Goal: Task Accomplishment & Management: Manage account settings

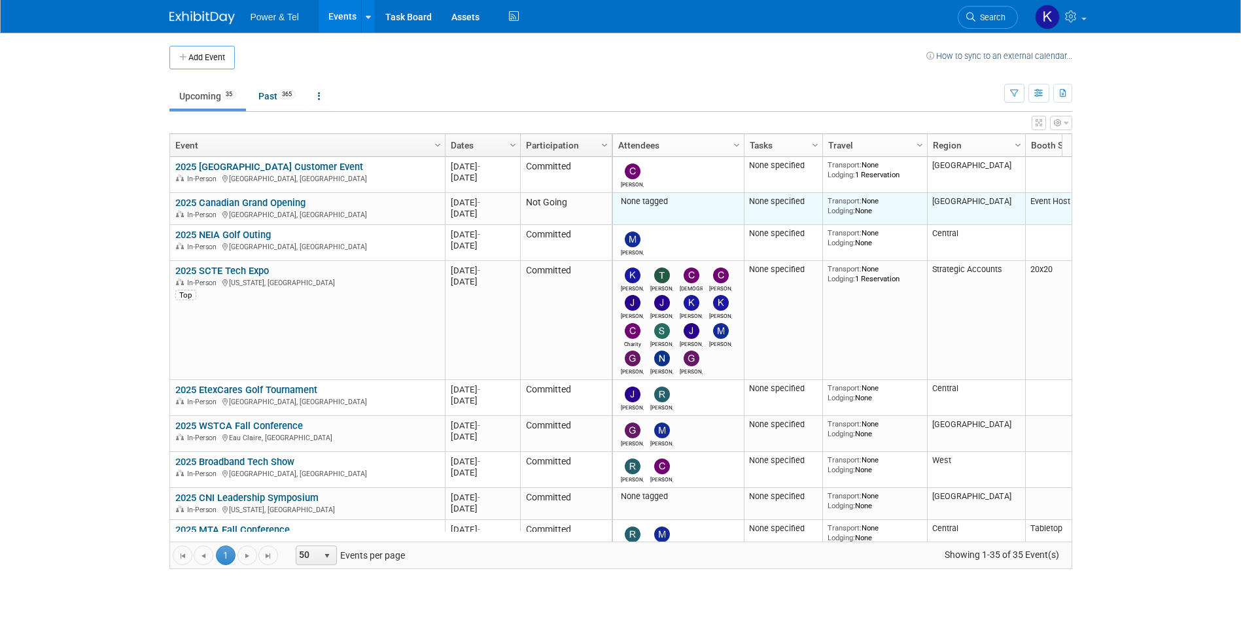
drag, startPoint x: 1060, startPoint y: 194, endPoint x: 1060, endPoint y: 217, distance: 23.5
click at [1060, 217] on td "Event Host" at bounding box center [1074, 209] width 98 height 32
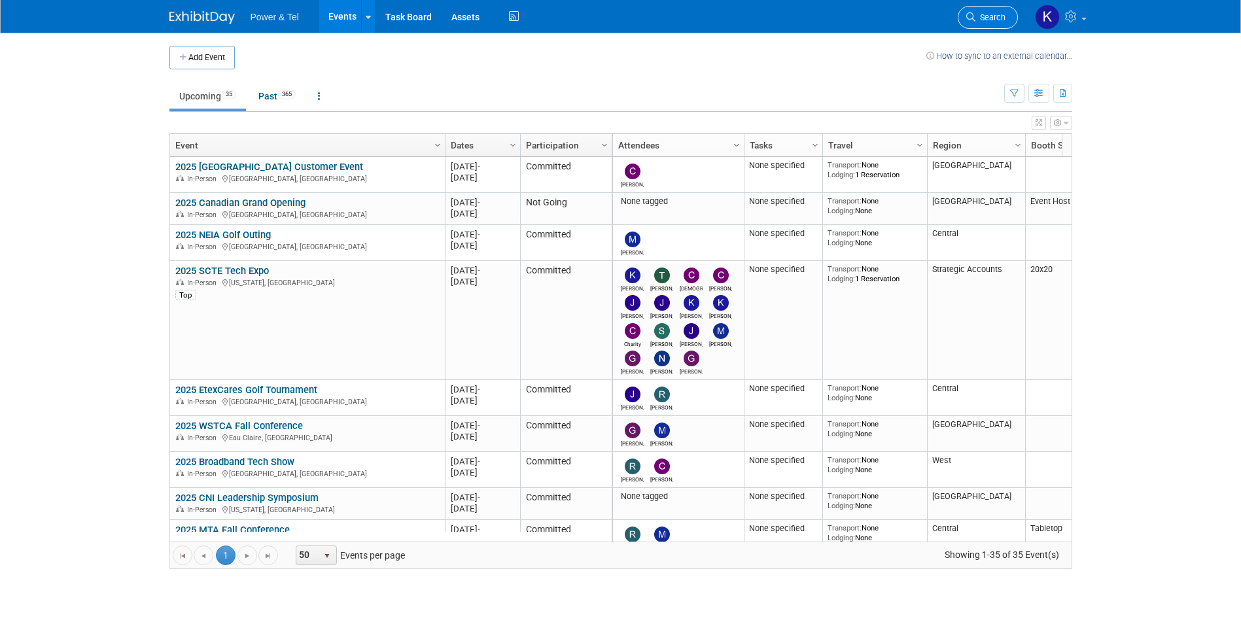
click at [980, 14] on span "Search" at bounding box center [990, 17] width 30 height 10
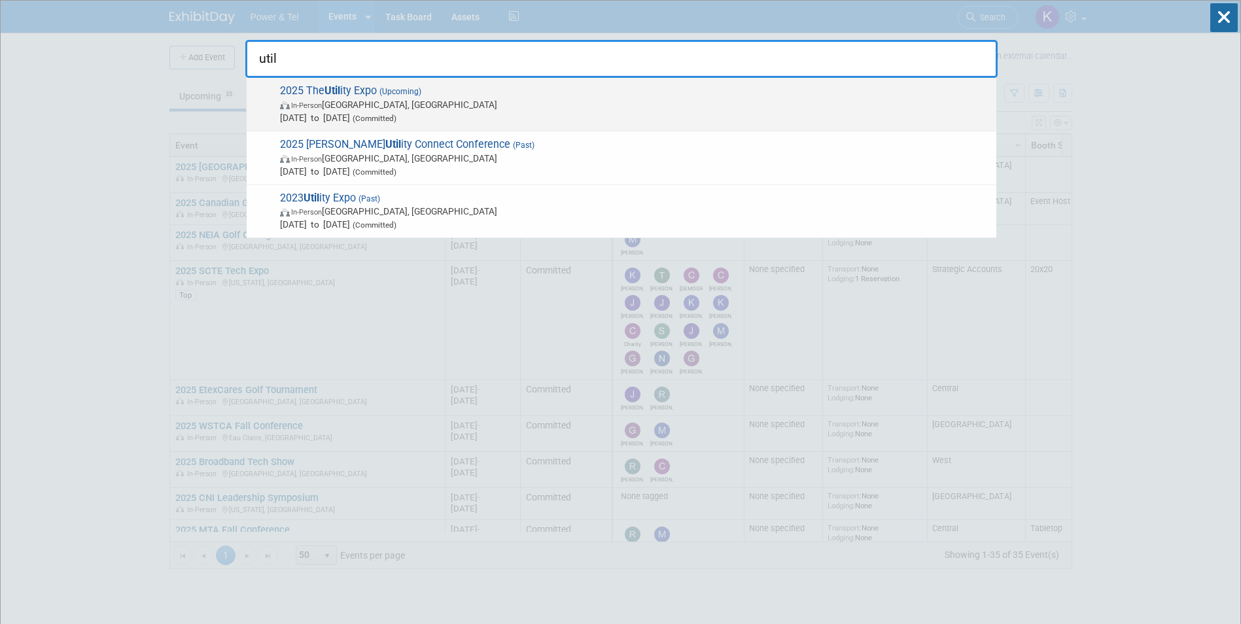
type input "util"
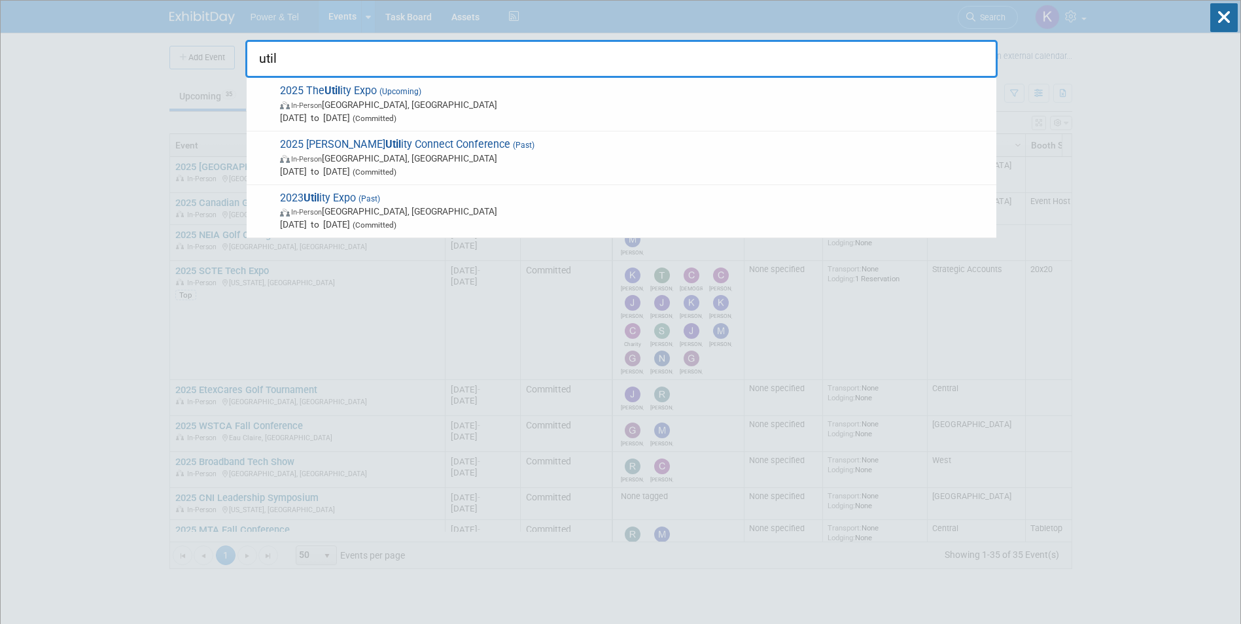
click at [393, 82] on div "2025 The Util ity Expo (Upcoming) In-Person Louisville, KY Oct 7, 2025 to Oct 9…" at bounding box center [622, 105] width 750 height 54
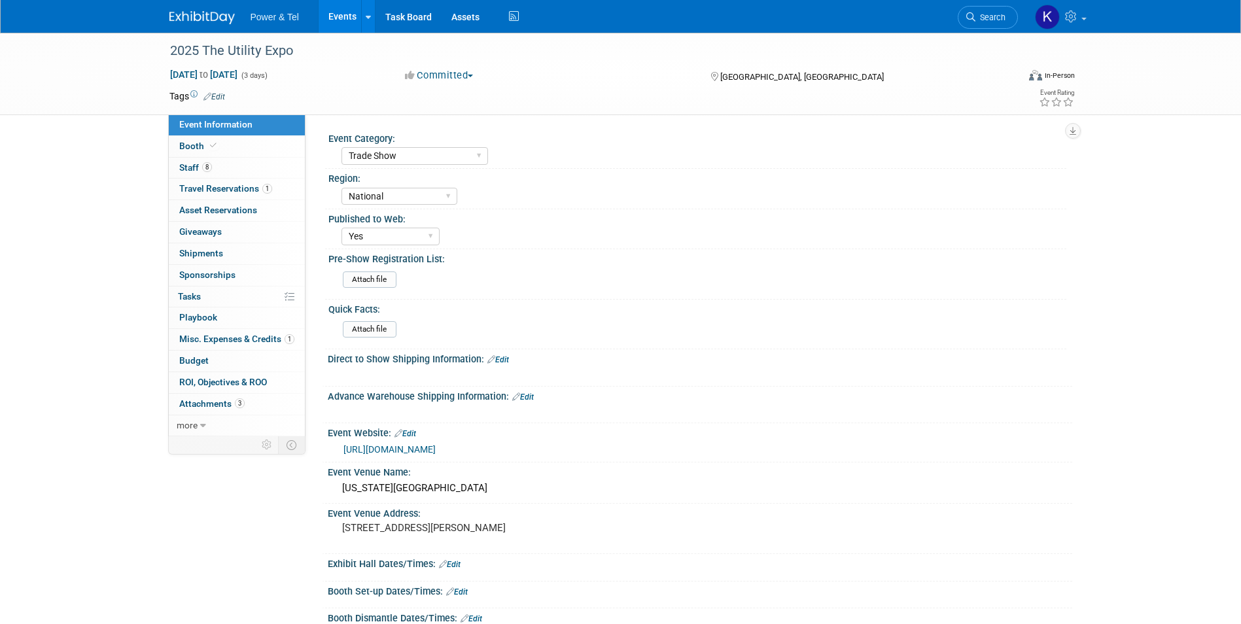
select select "Trade Show"
select select "National"
select select "Yes"
click at [194, 162] on span "Staff 8" at bounding box center [195, 167] width 33 height 10
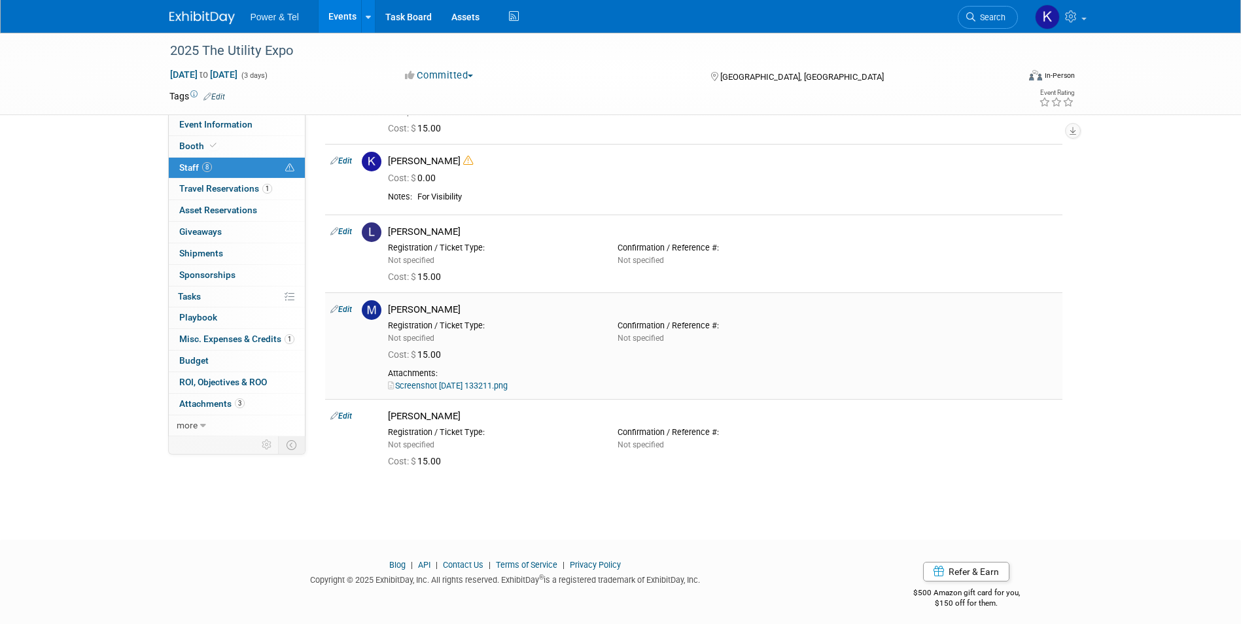
scroll to position [313, 0]
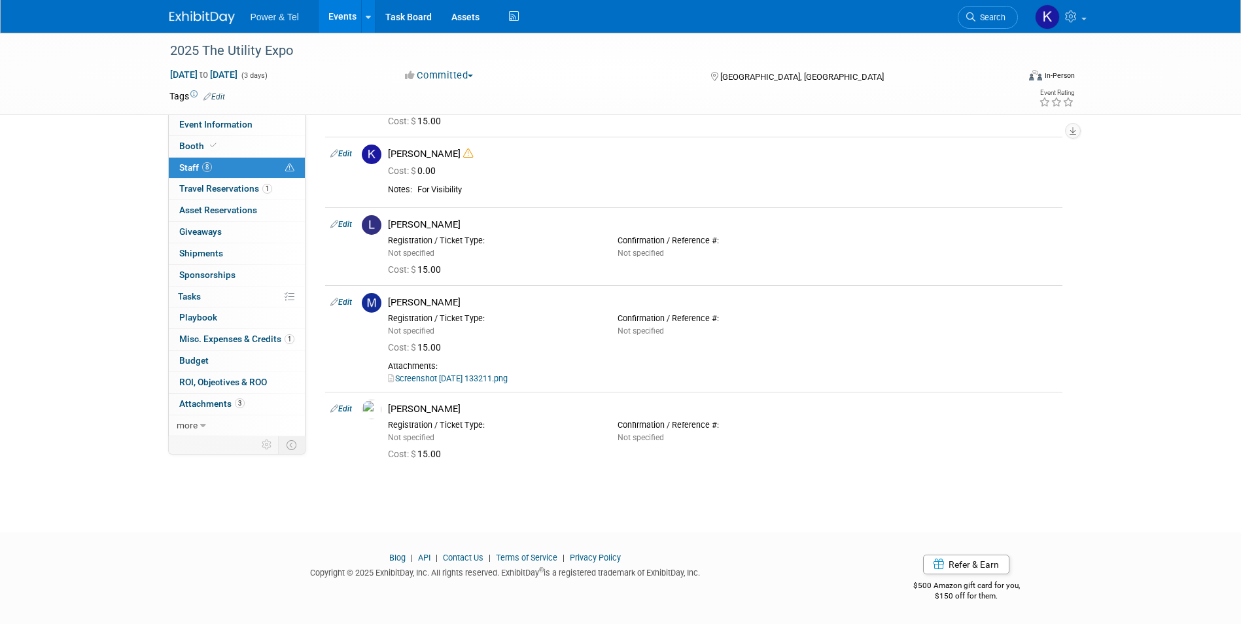
click at [129, 338] on div "2025 The Utility Expo Oct 7, 2025 to Oct 9, 2025 (3 days) Oct 7, 2025 to Oct 9,…" at bounding box center [620, 114] width 1241 height 789
click at [213, 230] on span "Giveaways 0" at bounding box center [200, 231] width 43 height 10
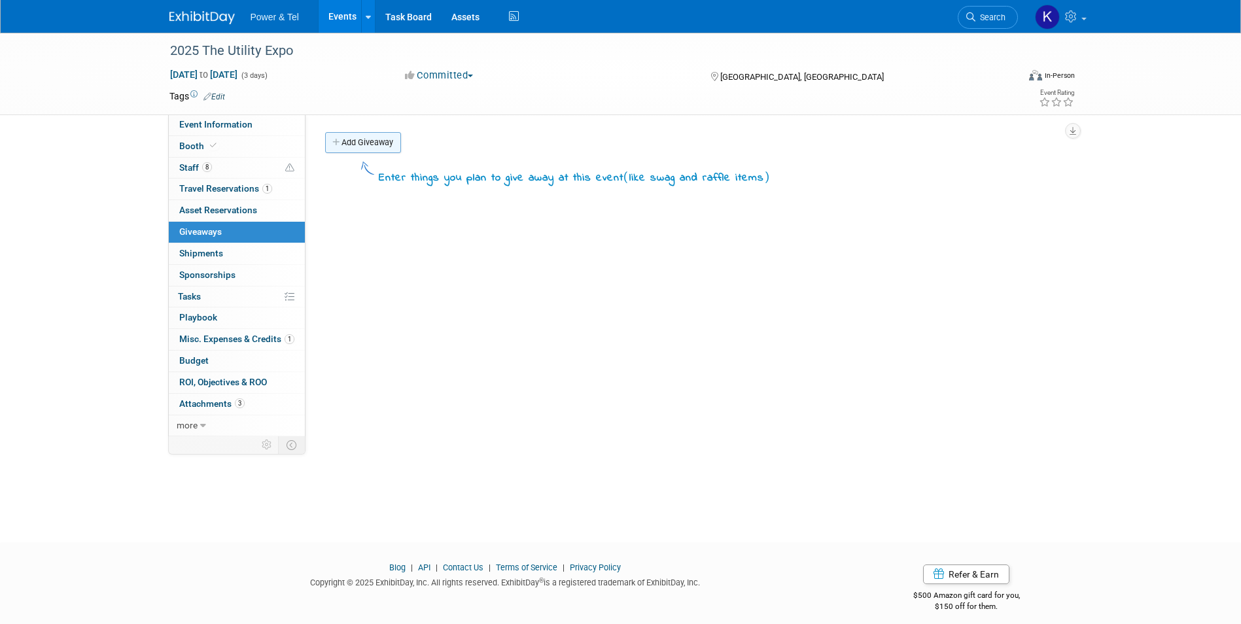
click at [388, 145] on link "Add Giveaway" at bounding box center [363, 142] width 76 height 21
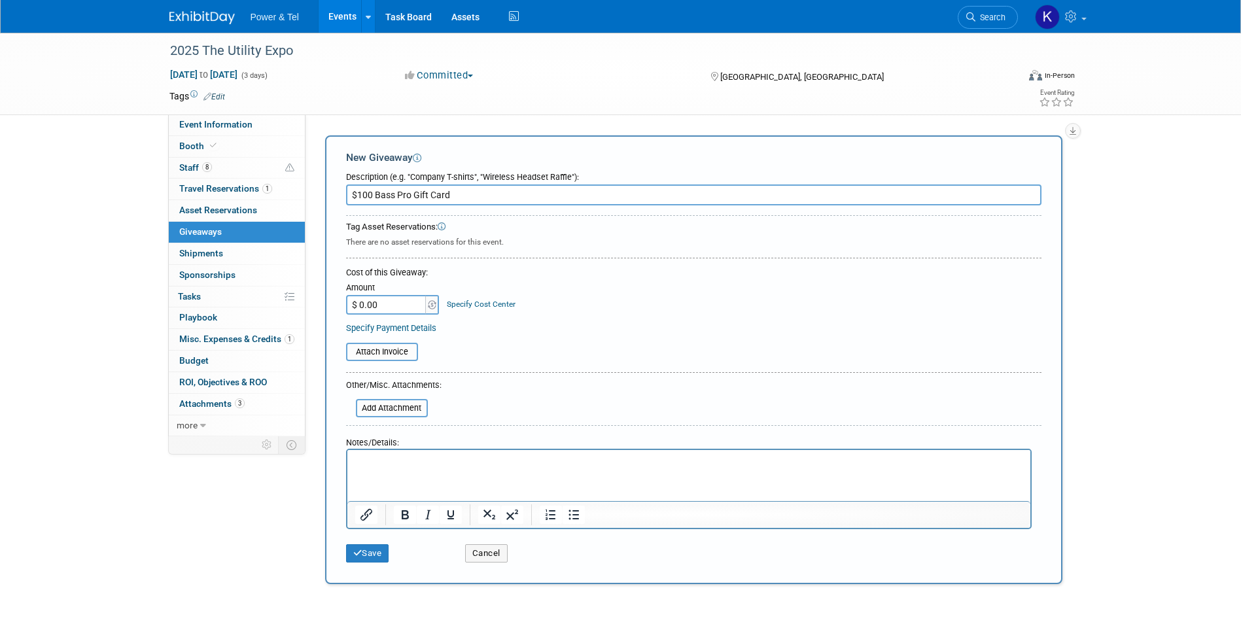
type input "$100 Bass Pro Gift Card"
click at [394, 305] on input "$ 0.00" at bounding box center [387, 305] width 82 height 20
type input "$ 100.00"
click at [517, 317] on div "Cost of this Giveaway: Amount $ 100.00 Specify Cost Center Cost Center -- Not S…" at bounding box center [693, 301] width 695 height 68
click at [442, 468] on html at bounding box center [688, 459] width 683 height 18
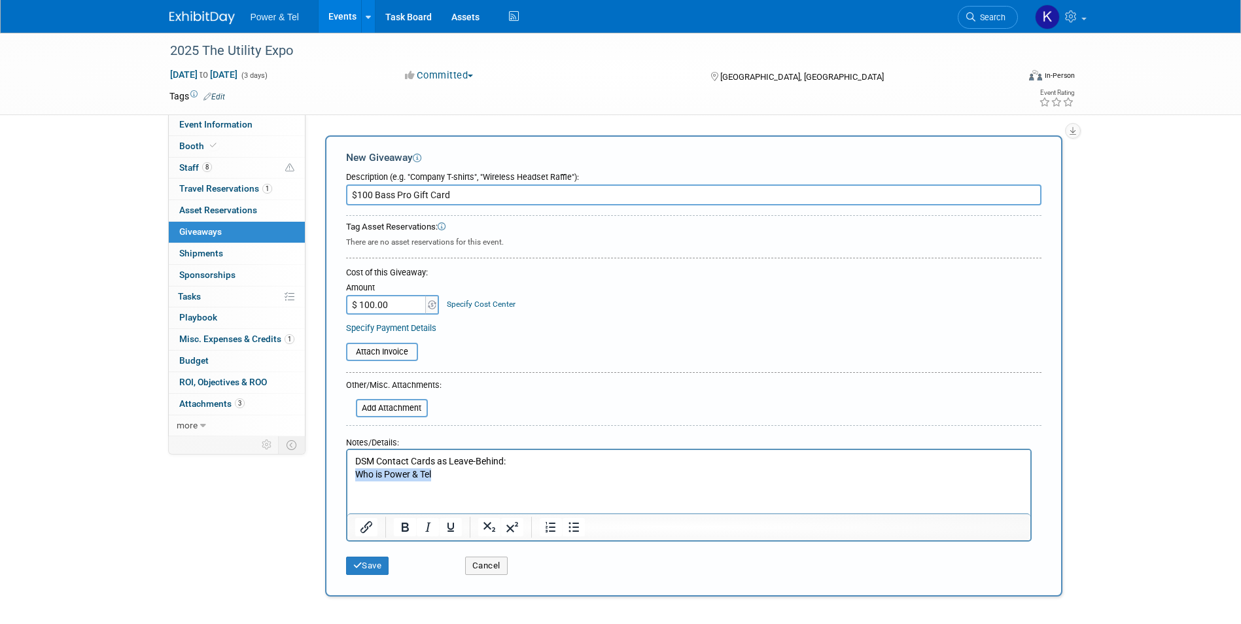
drag, startPoint x: 481, startPoint y: 472, endPoint x: 342, endPoint y: 487, distance: 140.1
click at [347, 481] on html "DSM Contact Cards as Leave-Behind: Who is Power & Tel" at bounding box center [688, 465] width 683 height 31
drag, startPoint x: 573, startPoint y: 530, endPoint x: 572, endPoint y: 517, distance: 13.1
click at [574, 530] on icon "Bullet list" at bounding box center [574, 527] width 16 height 16
click at [475, 479] on p "DSM Contact Cards as Leave-Behind: Who is Power & Tel" at bounding box center [689, 468] width 668 height 26
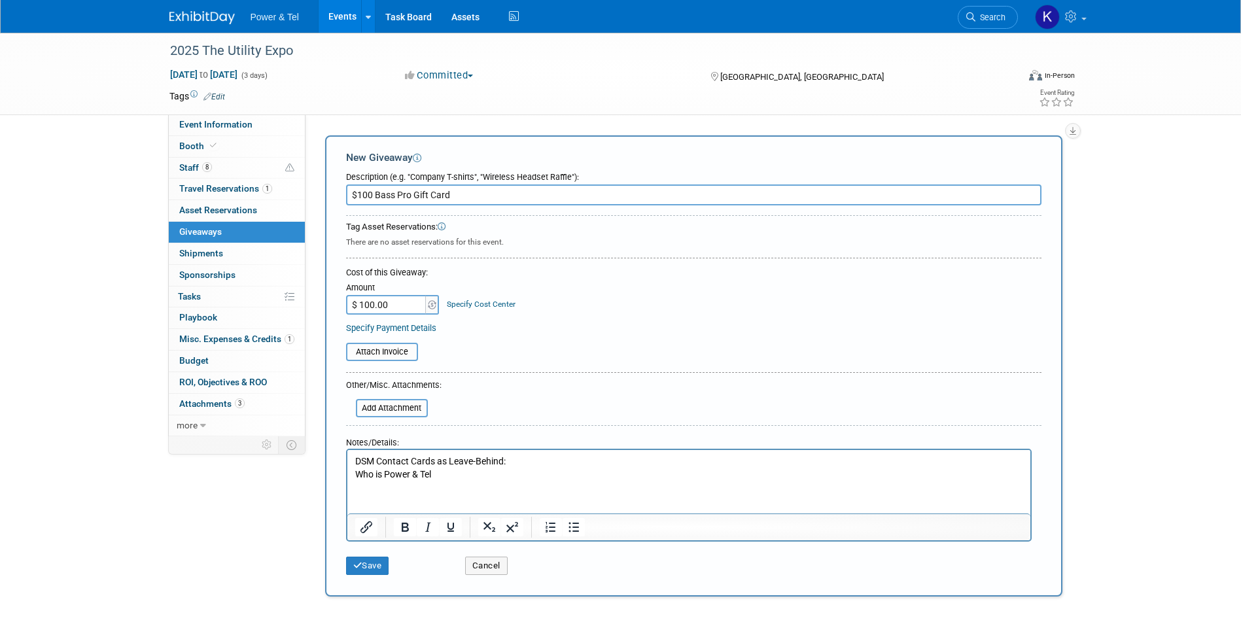
click at [471, 477] on p "DSM Contact Cards as Leave-Behind: Who is Power & Tel" at bounding box center [689, 468] width 668 height 26
click at [514, 457] on p "DSM Contact Cards as Leave-Behind: Who is Power & Tel" at bounding box center [689, 468] width 668 height 26
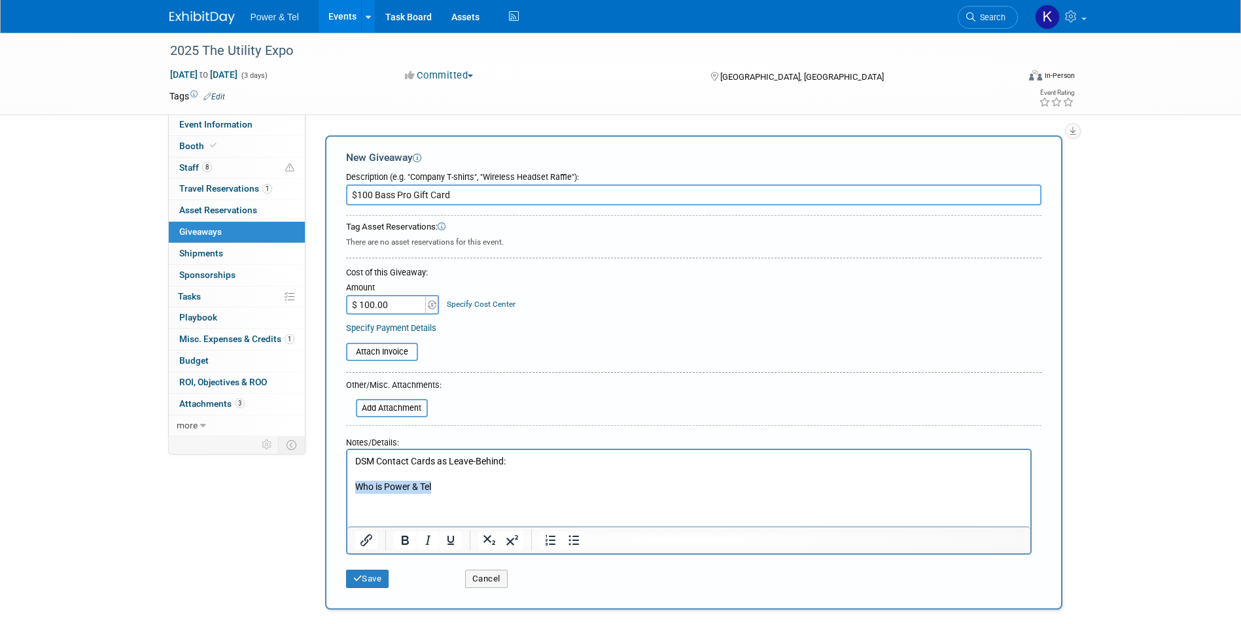
drag, startPoint x: 446, startPoint y: 481, endPoint x: 343, endPoint y: 483, distance: 103.4
click at [347, 483] on html "DSM Contact Cards as Leave-Behind: Who is Power & Tel" at bounding box center [688, 472] width 683 height 44
click at [572, 532] on button "Bullet list" at bounding box center [574, 540] width 22 height 18
drag, startPoint x: 500, startPoint y: 483, endPoint x: 463, endPoint y: 481, distance: 36.7
click at [499, 483] on li "Who is Power & Tel" at bounding box center [702, 481] width 642 height 26
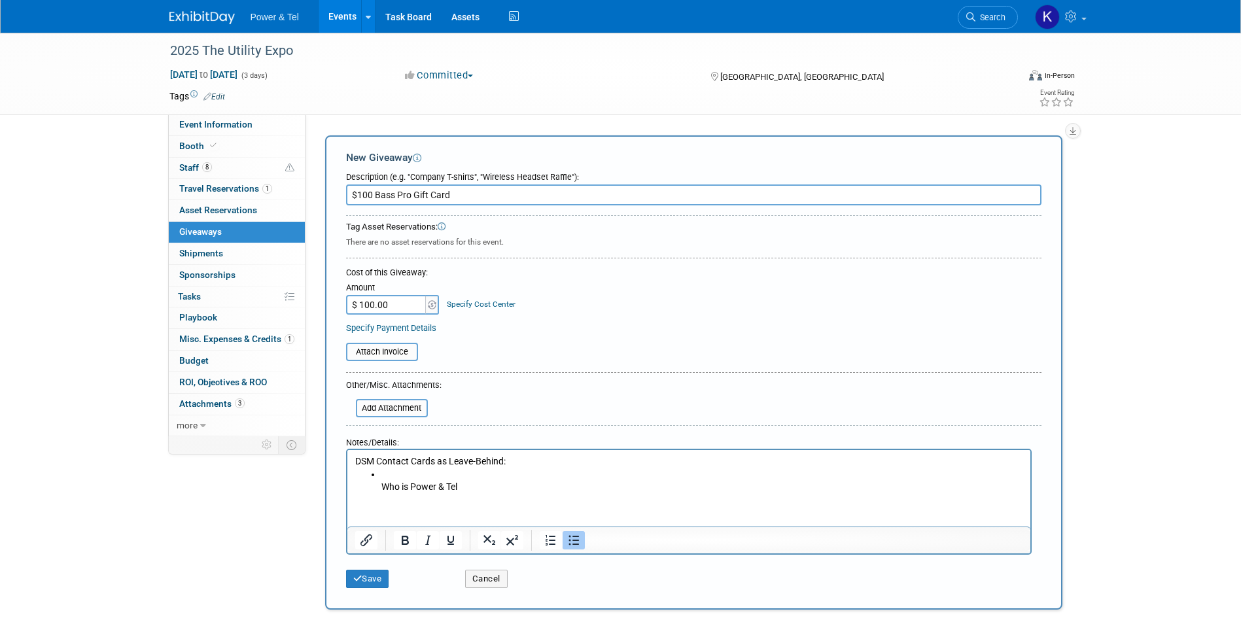
click at [384, 493] on li "Who is Power & Tel" at bounding box center [702, 481] width 642 height 26
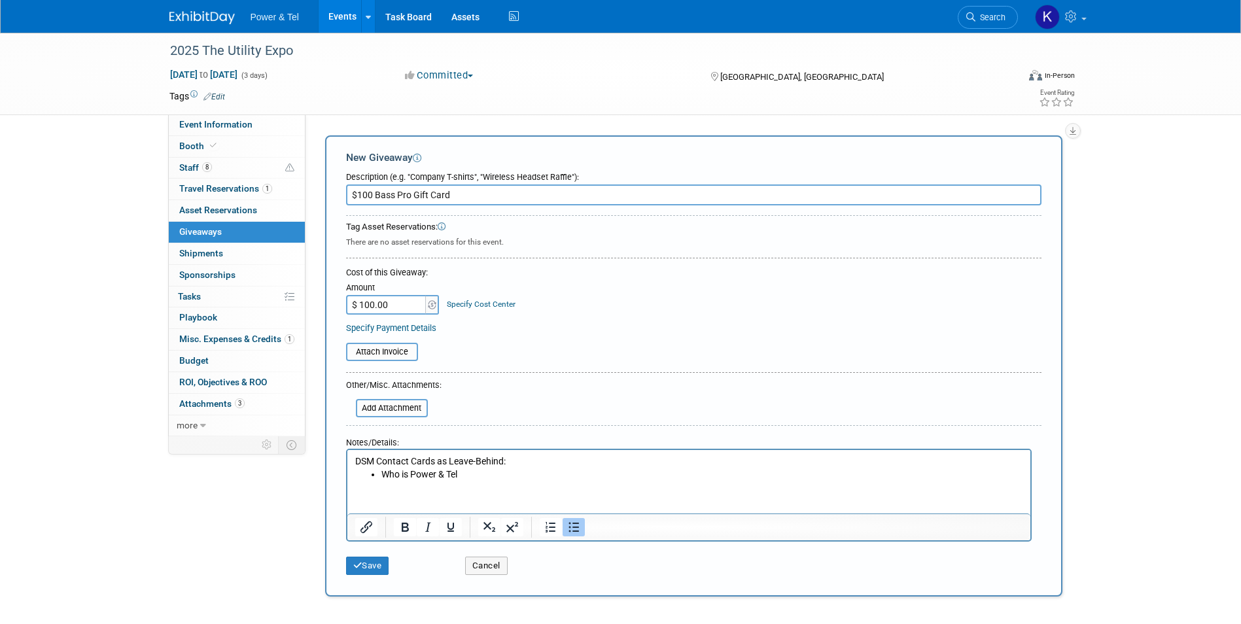
click at [494, 470] on li "Who is Power & Tel" at bounding box center [702, 474] width 642 height 13
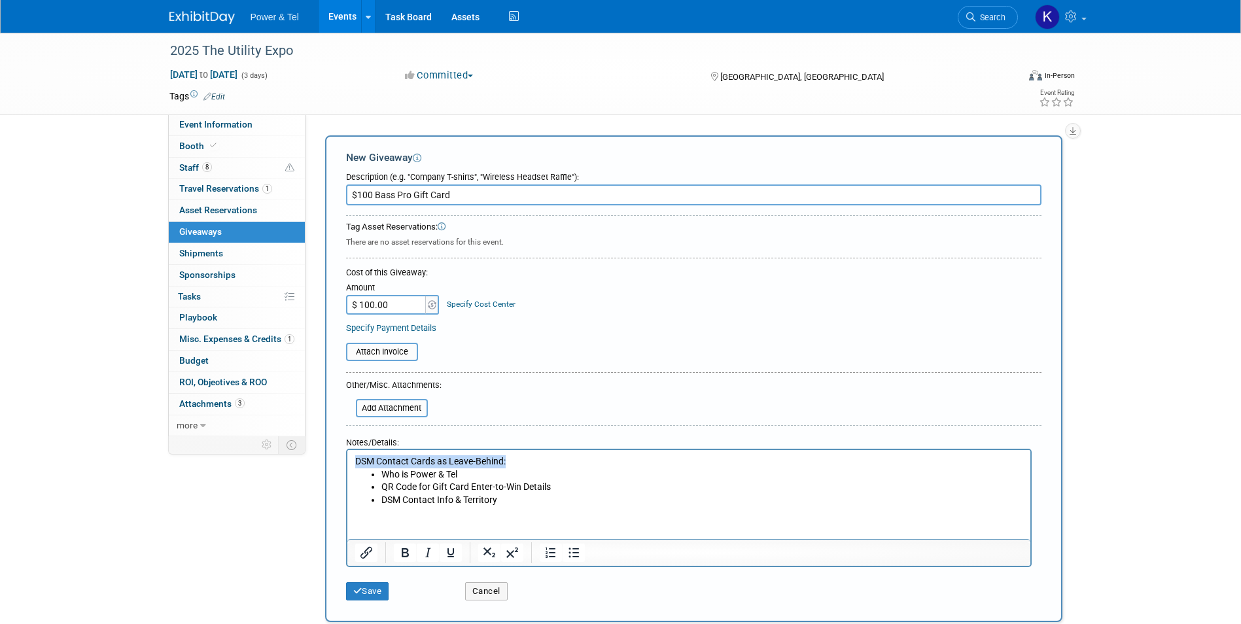
drag, startPoint x: 514, startPoint y: 466, endPoint x: 688, endPoint y: 911, distance: 477.6
click at [347, 461] on html "DSM Contact Cards as Leave-Behind: Who is Power & Tel QR Code for Gift Card Ent…" at bounding box center [688, 478] width 683 height 56
drag, startPoint x: 401, startPoint y: 558, endPoint x: 433, endPoint y: 540, distance: 36.9
click at [402, 559] on icon "Bold" at bounding box center [405, 553] width 16 height 16
click at [709, 479] on li "Who is Power & Tel" at bounding box center [702, 474] width 642 height 13
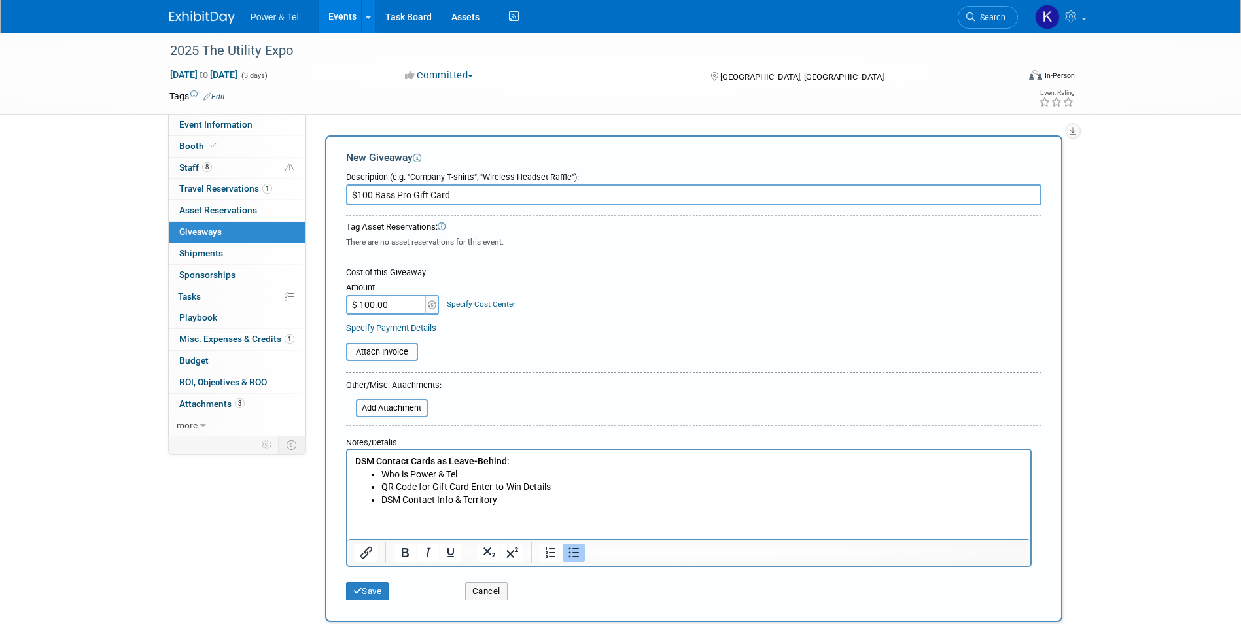
click at [414, 462] on b "DSM Contact Cards as Leave-Behind:" at bounding box center [432, 461] width 154 height 10
click at [415, 462] on b "DSM Contact Cards as Leave-Behind:" at bounding box center [432, 461] width 154 height 10
click at [564, 498] on li "DSM Contact Info & Territory" at bounding box center [702, 500] width 642 height 13
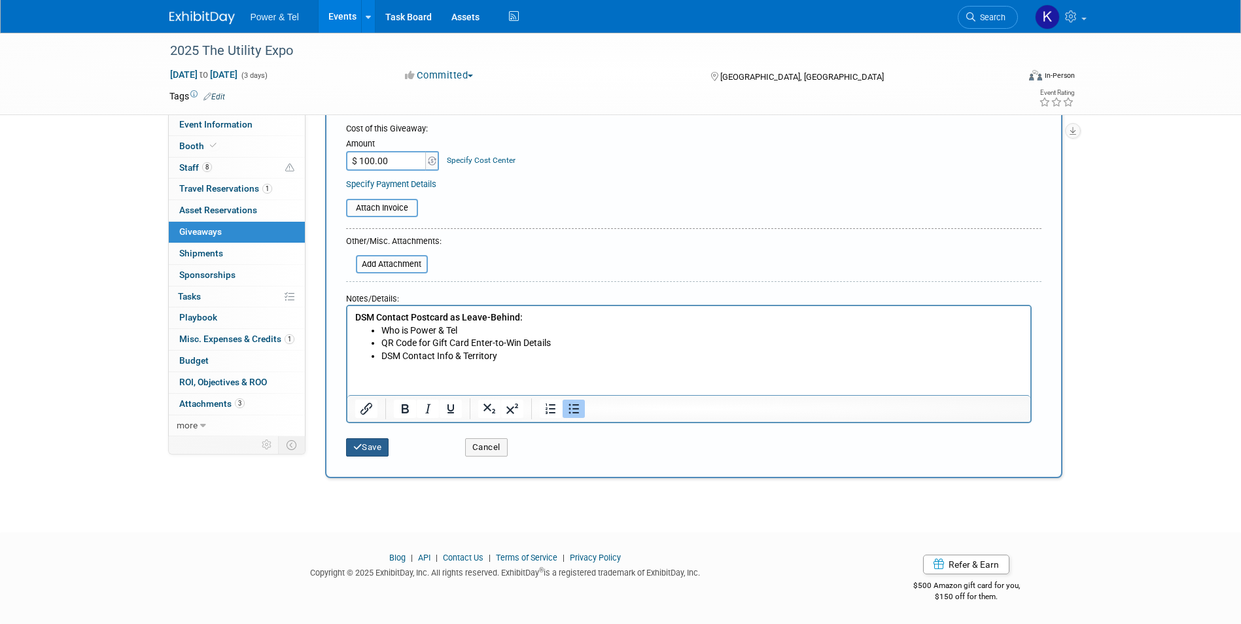
click at [369, 451] on button "Save" at bounding box center [367, 447] width 43 height 18
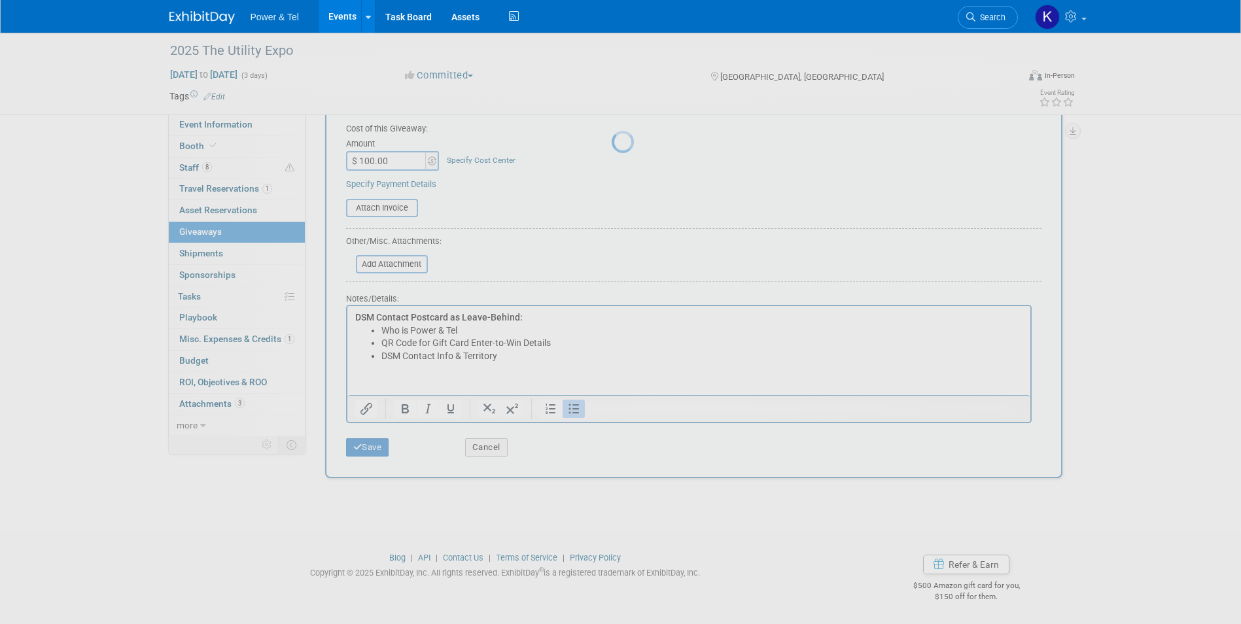
scroll to position [10, 0]
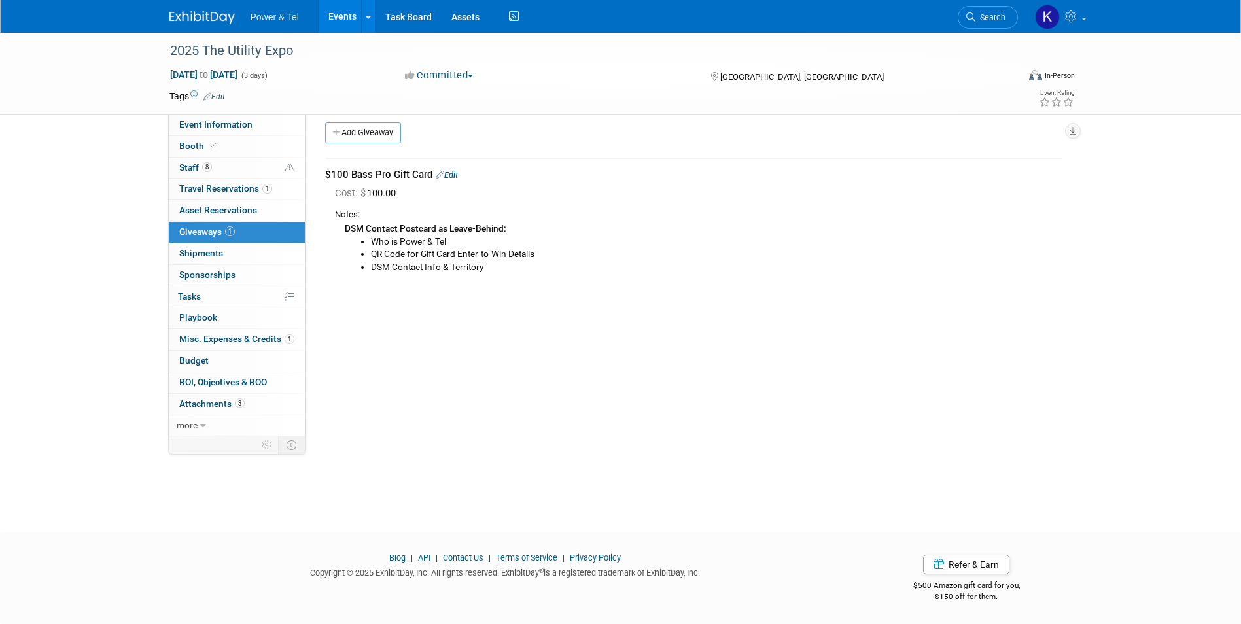
click at [454, 173] on link "Edit" at bounding box center [447, 175] width 22 height 10
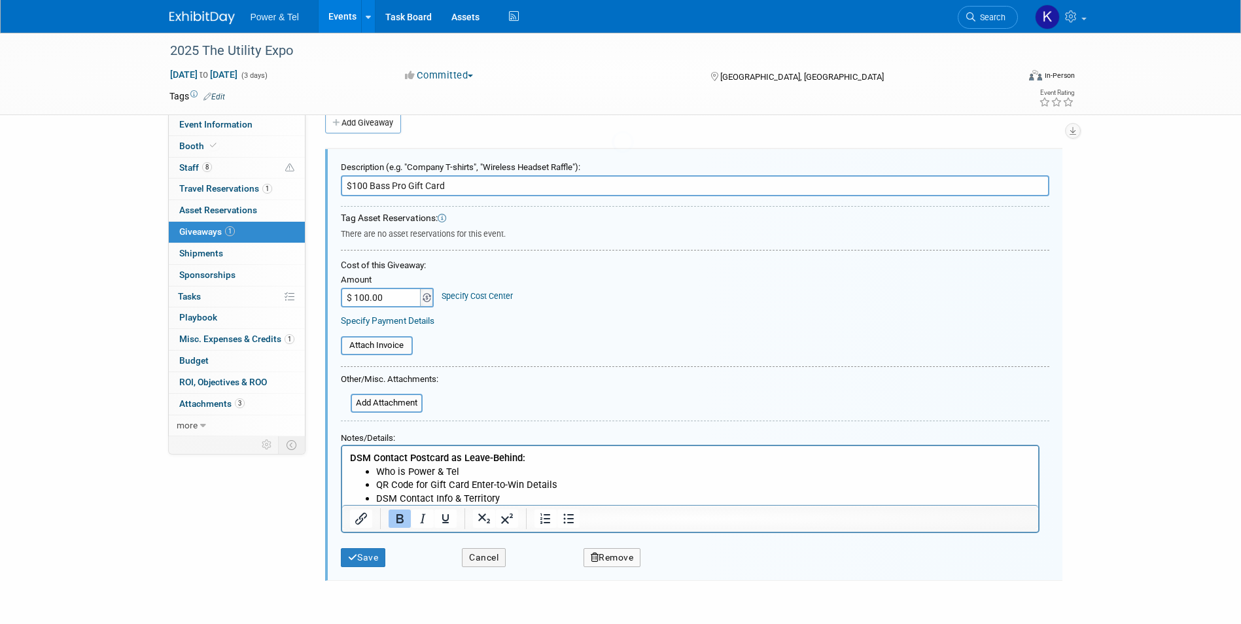
scroll to position [0, 0]
drag, startPoint x: 443, startPoint y: 459, endPoint x: 822, endPoint y: 950, distance: 620.3
click at [443, 459] on b "DSM Contact Postcard as Leave-Behind:" at bounding box center [436, 457] width 175 height 12
click at [372, 557] on button "Save" at bounding box center [363, 557] width 45 height 19
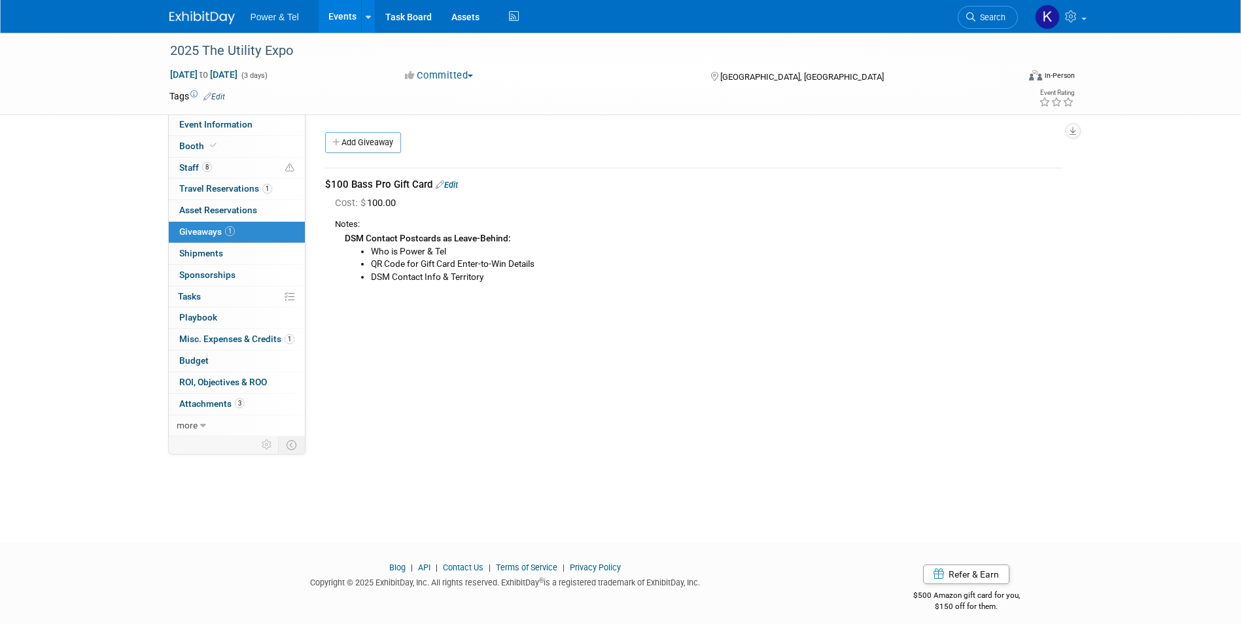
click at [996, 12] on span "Search" at bounding box center [990, 17] width 30 height 10
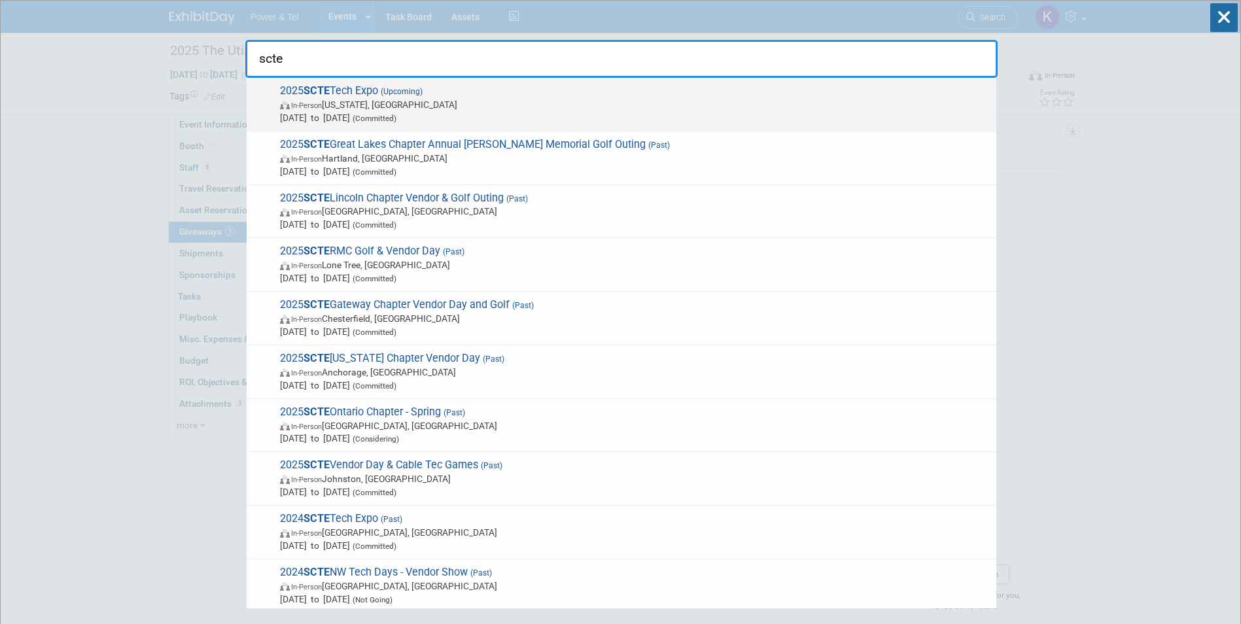
type input "scte"
click at [351, 78] on div "2025 SCTE Tech Expo (Upcoming) In-Person Washington, DC Sep 29, 2025 to Oct 1, …" at bounding box center [622, 105] width 750 height 54
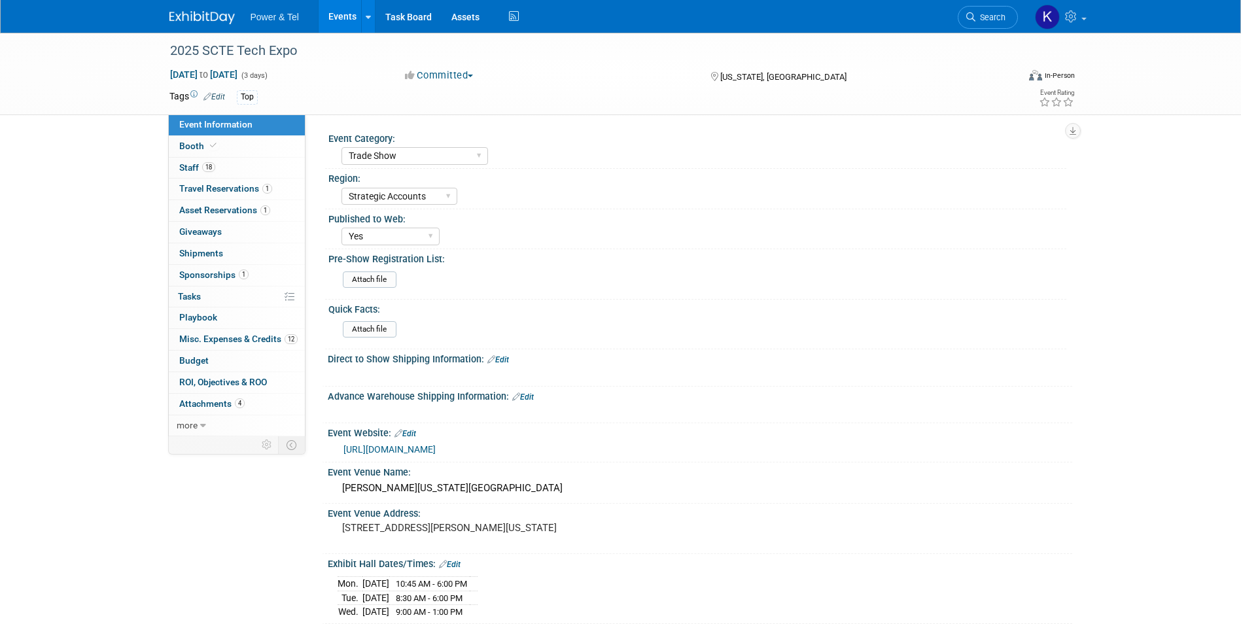
select select "Trade Show"
select select "Strategic Accounts"
select select "Yes"
click at [218, 274] on span "Sponsorships 1" at bounding box center [213, 274] width 69 height 10
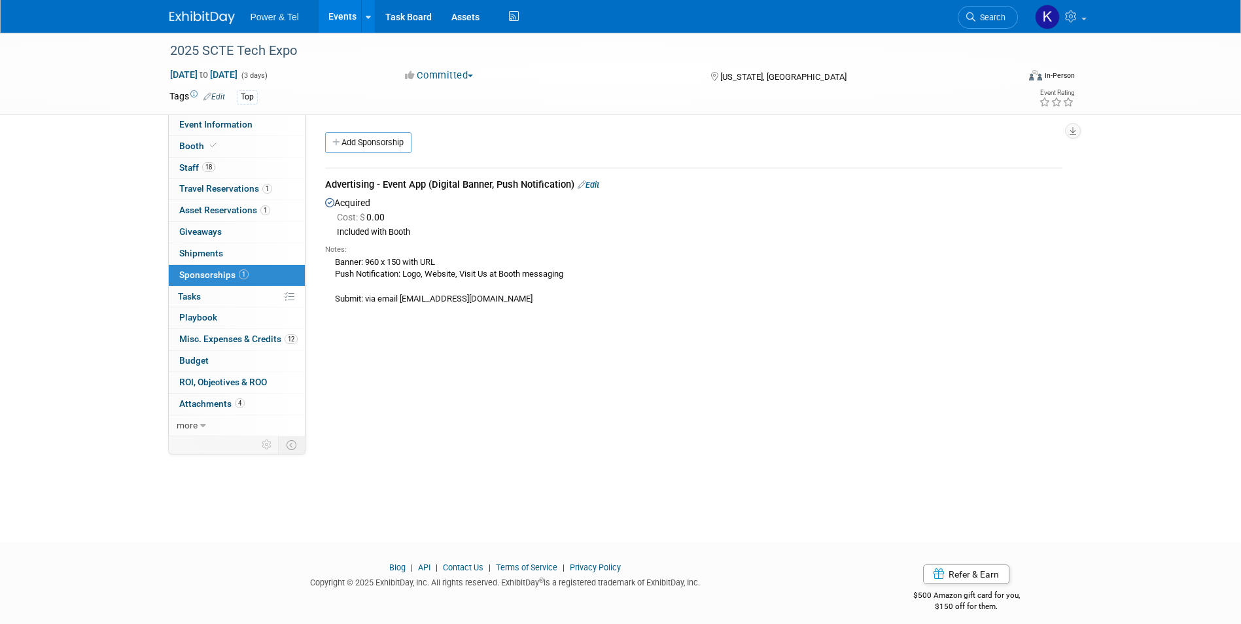
click at [554, 370] on div "Event Category: Trade Show P&T Hosted Event Export/Canada Outing Only Region: C…" at bounding box center [688, 275] width 767 height 322
click at [593, 186] on link "Edit" at bounding box center [589, 185] width 22 height 10
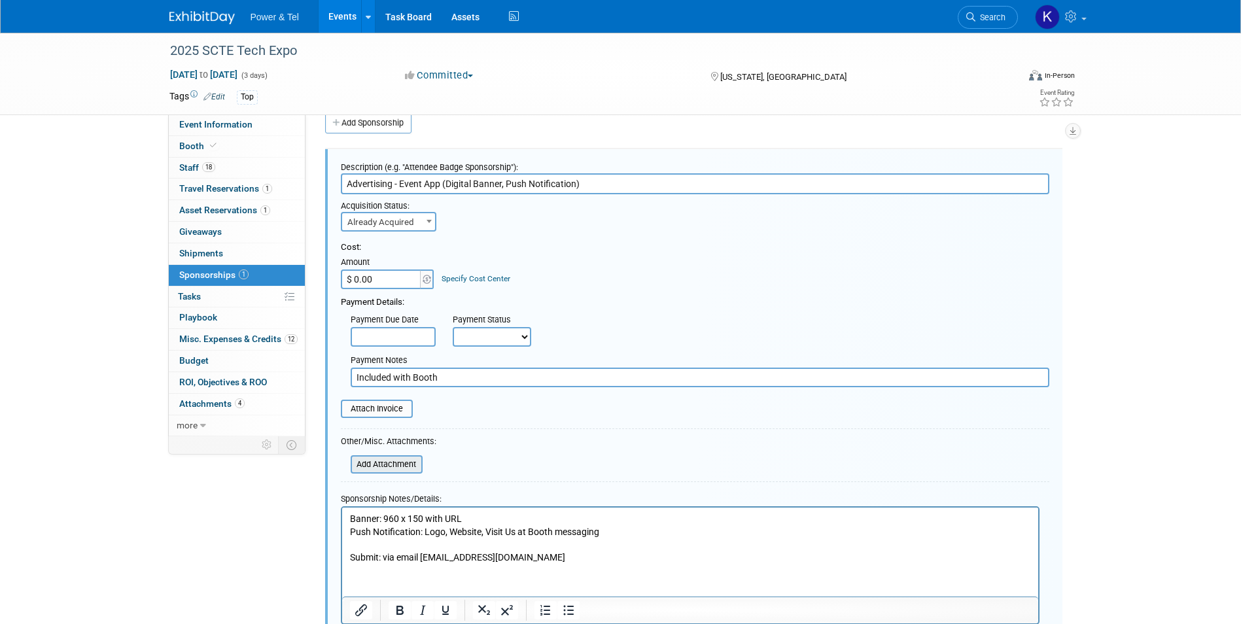
click at [416, 466] on input "file" at bounding box center [344, 465] width 156 height 16
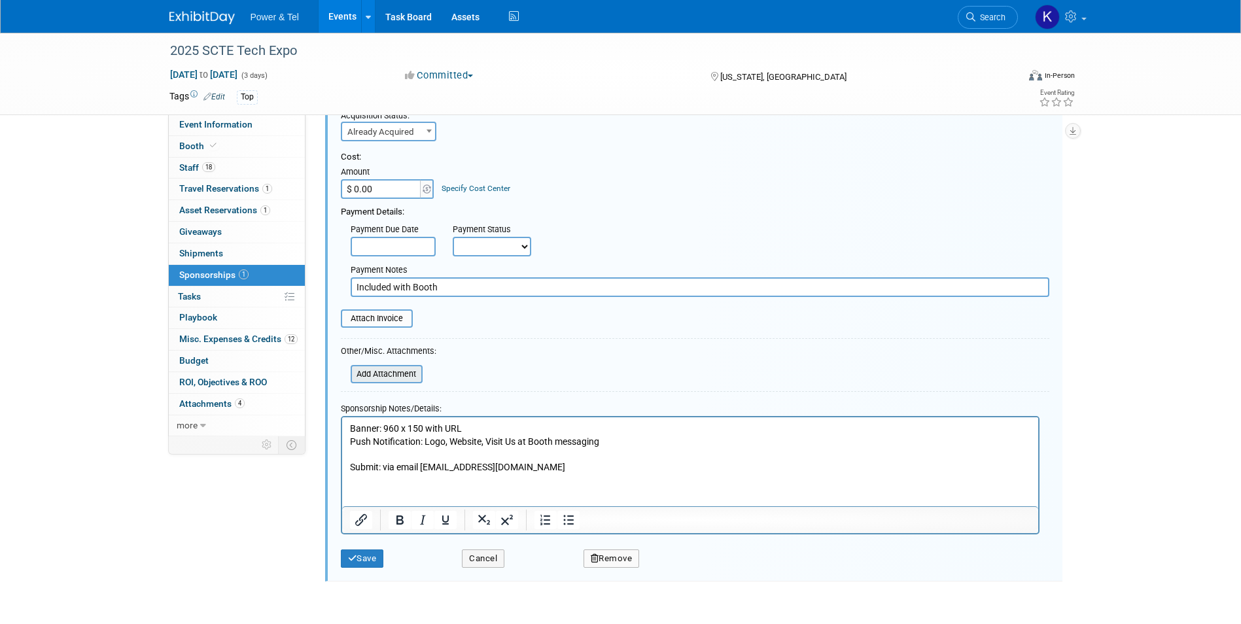
scroll to position [150, 0]
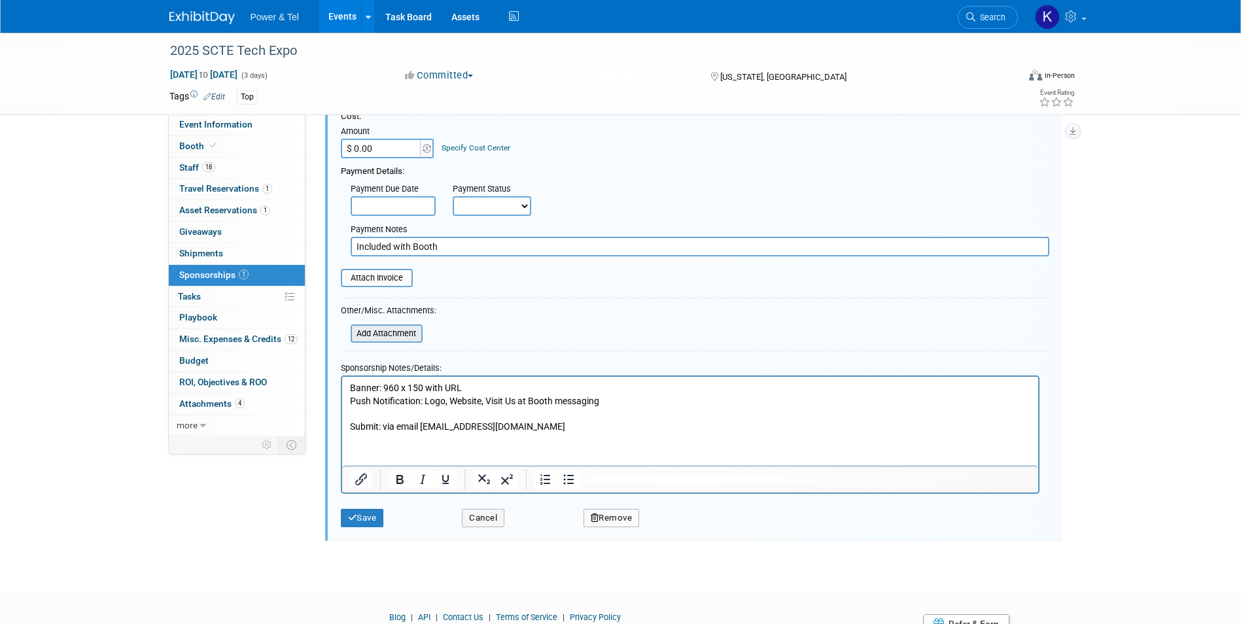
click at [415, 340] on input "file" at bounding box center [344, 334] width 156 height 16
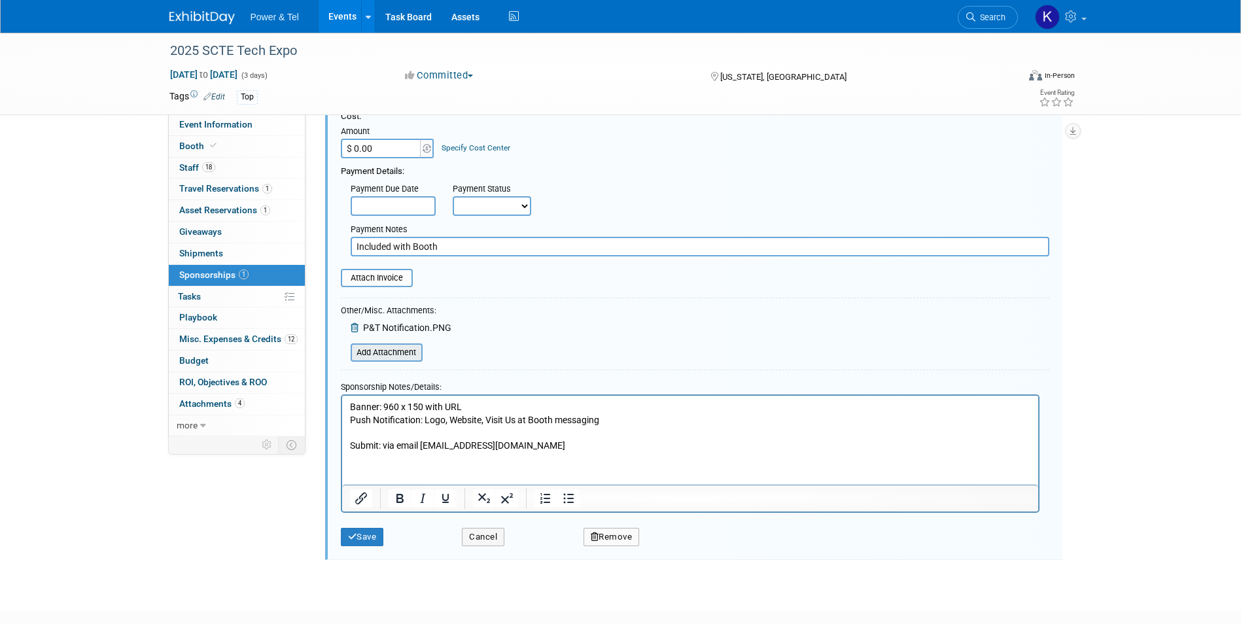
click at [383, 353] on input "file" at bounding box center [344, 353] width 156 height 16
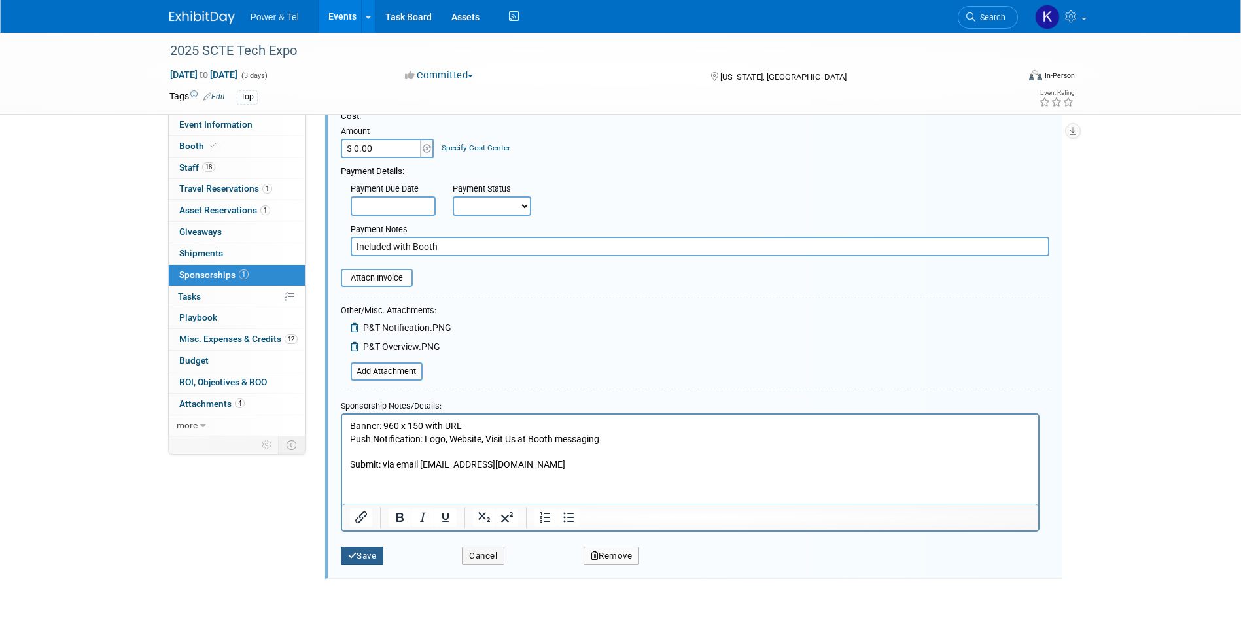
click at [359, 560] on button "Save" at bounding box center [362, 556] width 43 height 18
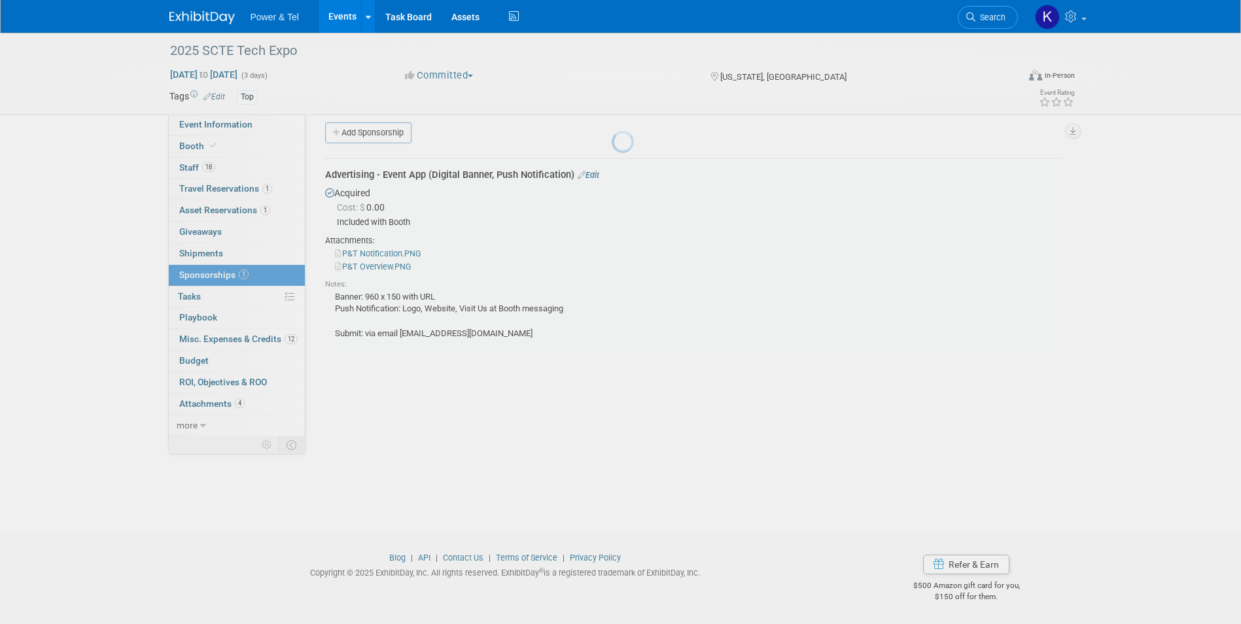
scroll to position [10, 0]
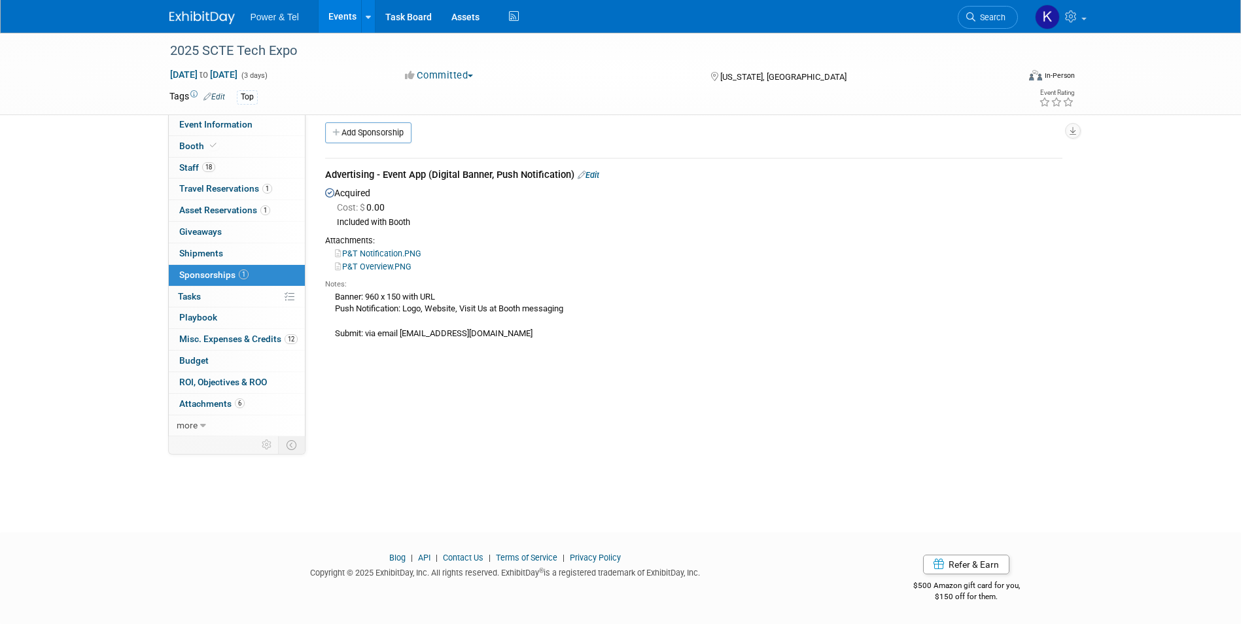
click at [205, 20] on img at bounding box center [201, 17] width 65 height 13
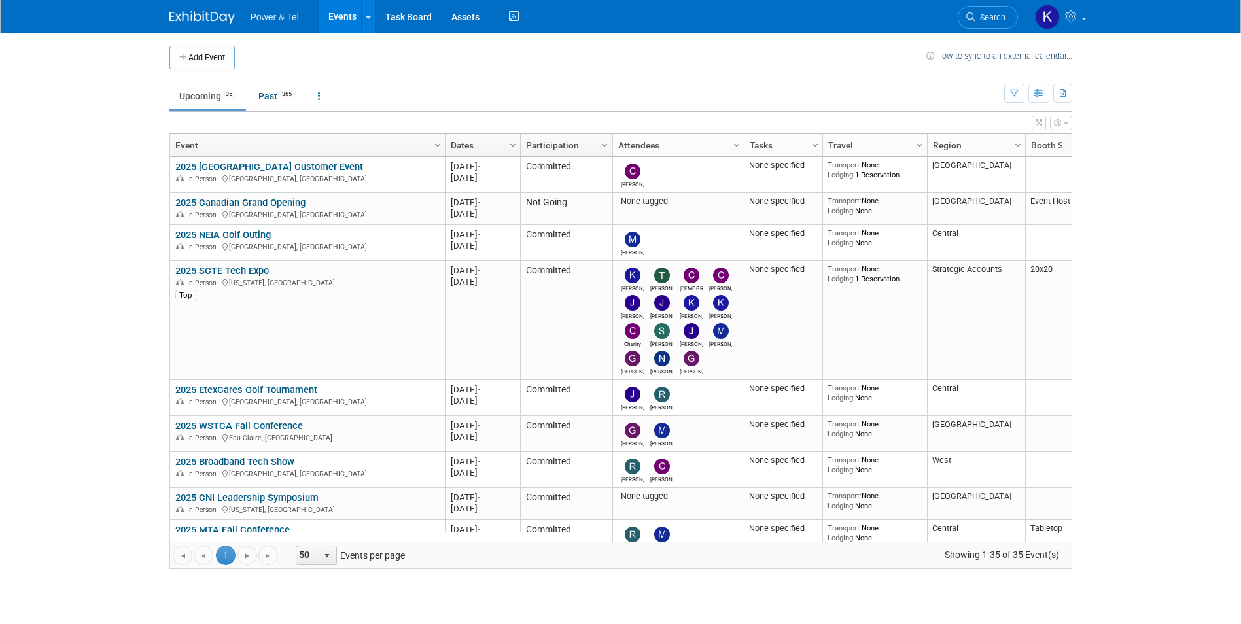
click at [985, 14] on span "Search" at bounding box center [990, 17] width 30 height 10
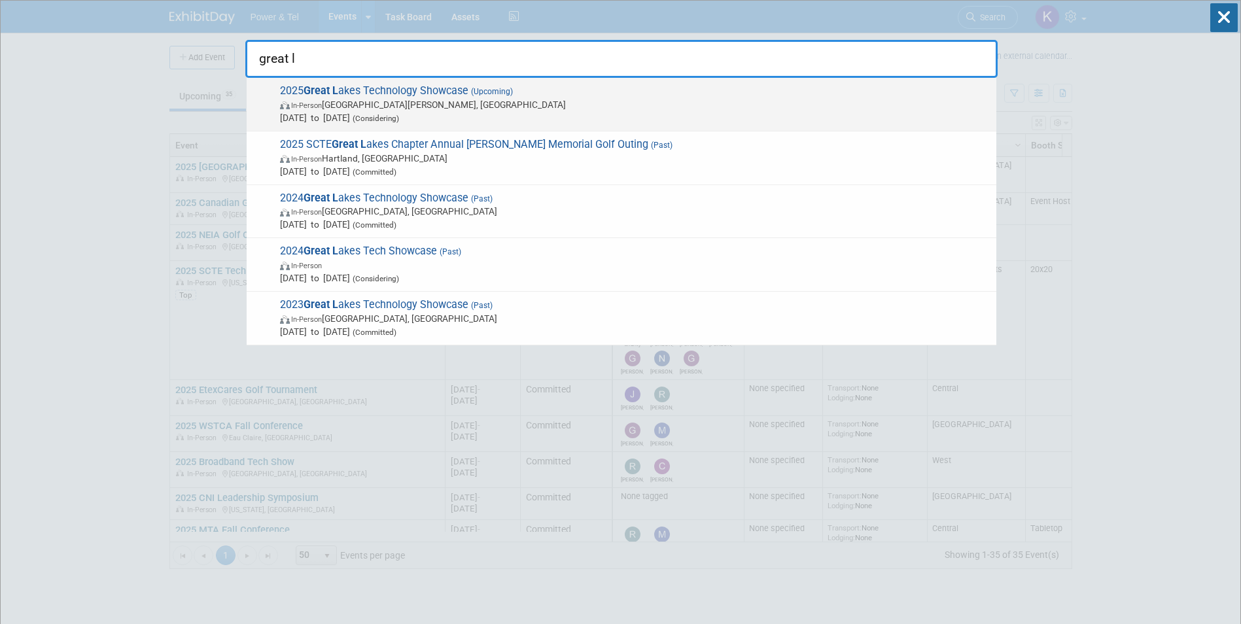
type input "great l"
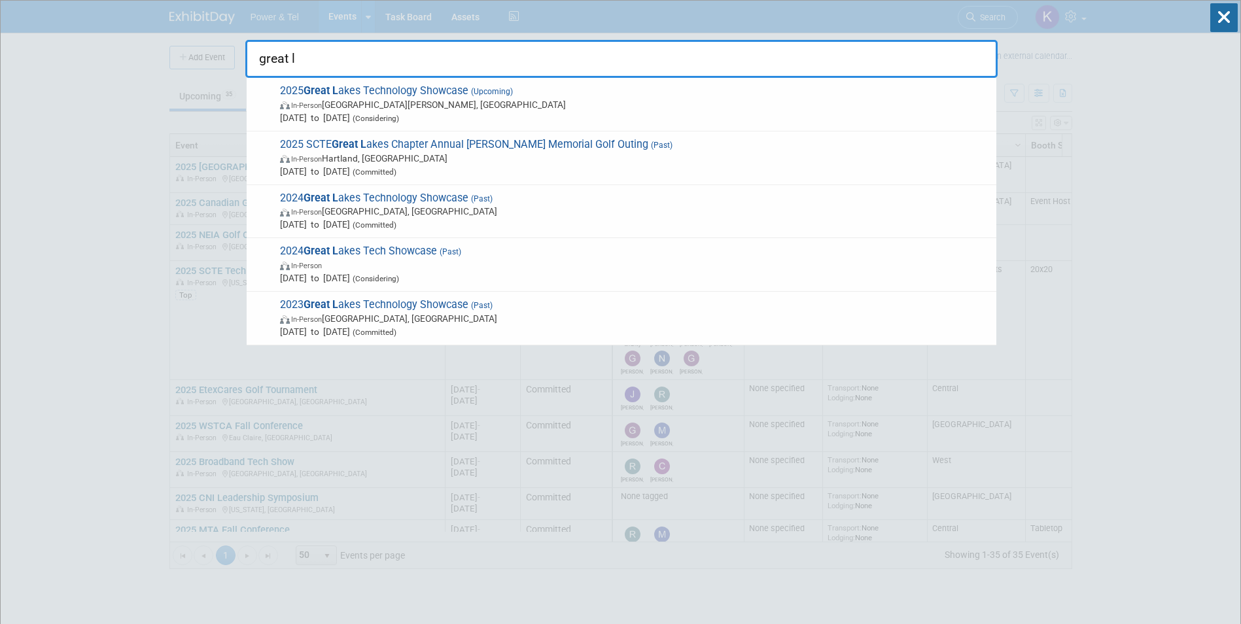
click at [440, 94] on span "2025 Great L akes Technology Showcase (Upcoming) In-Person Fort Wayne, IN Oct 2…" at bounding box center [633, 104] width 714 height 40
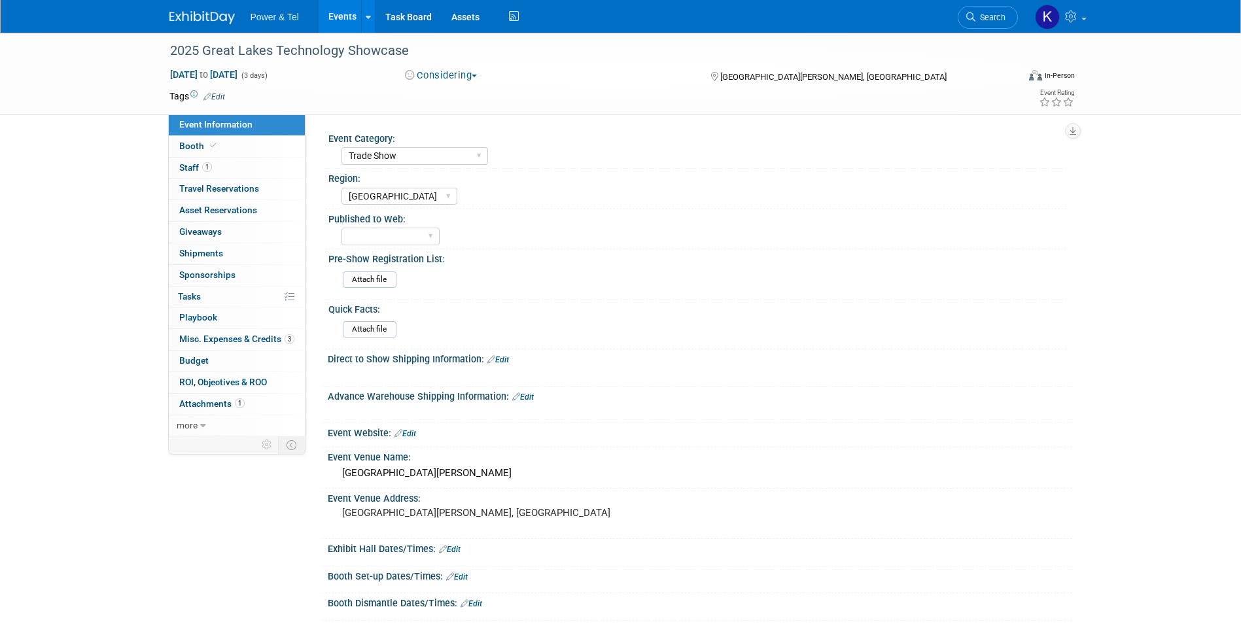
select select "Trade Show"
select select "[GEOGRAPHIC_DATA]"
click at [188, 168] on span "Staff 1" at bounding box center [195, 167] width 33 height 10
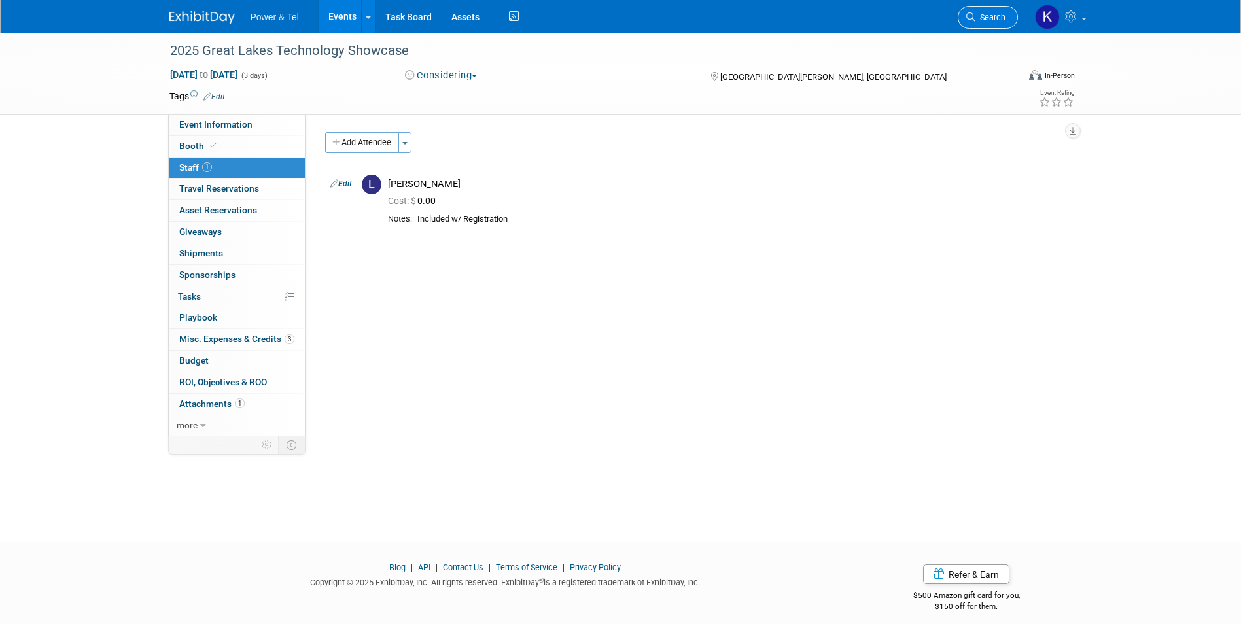
click at [997, 9] on link "Search" at bounding box center [988, 17] width 60 height 23
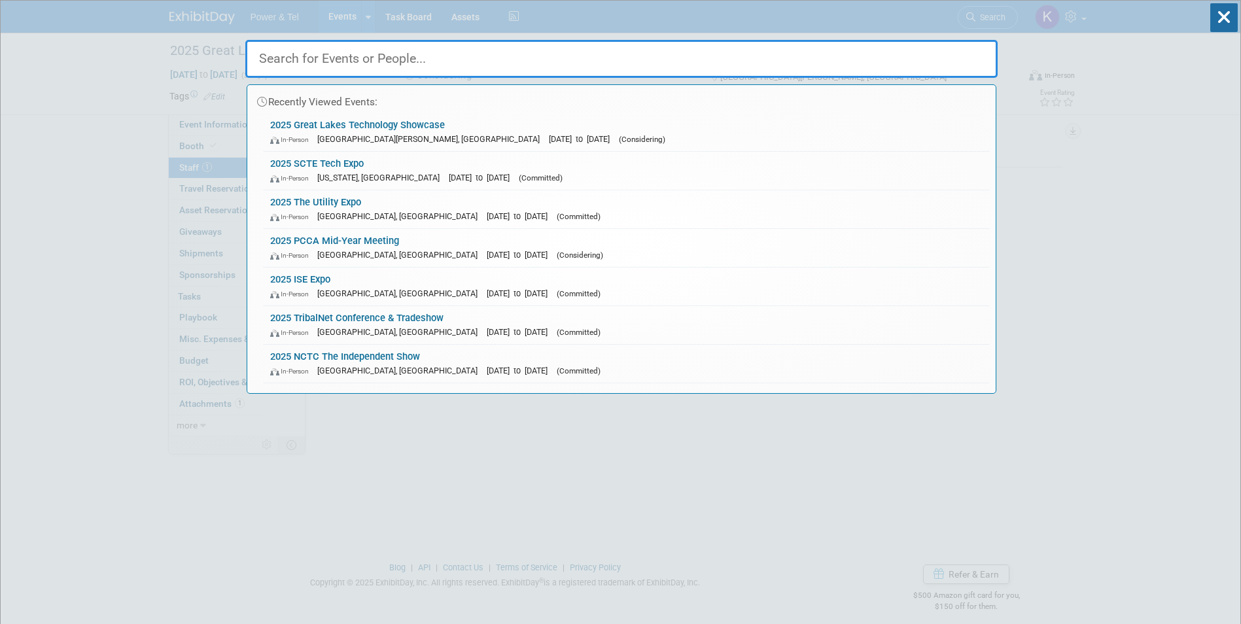
click at [387, 122] on link "2025 Great Lakes Technology Showcase In-Person Fort Wayne, IN Oct 27, 2025 to O…" at bounding box center [626, 132] width 725 height 38
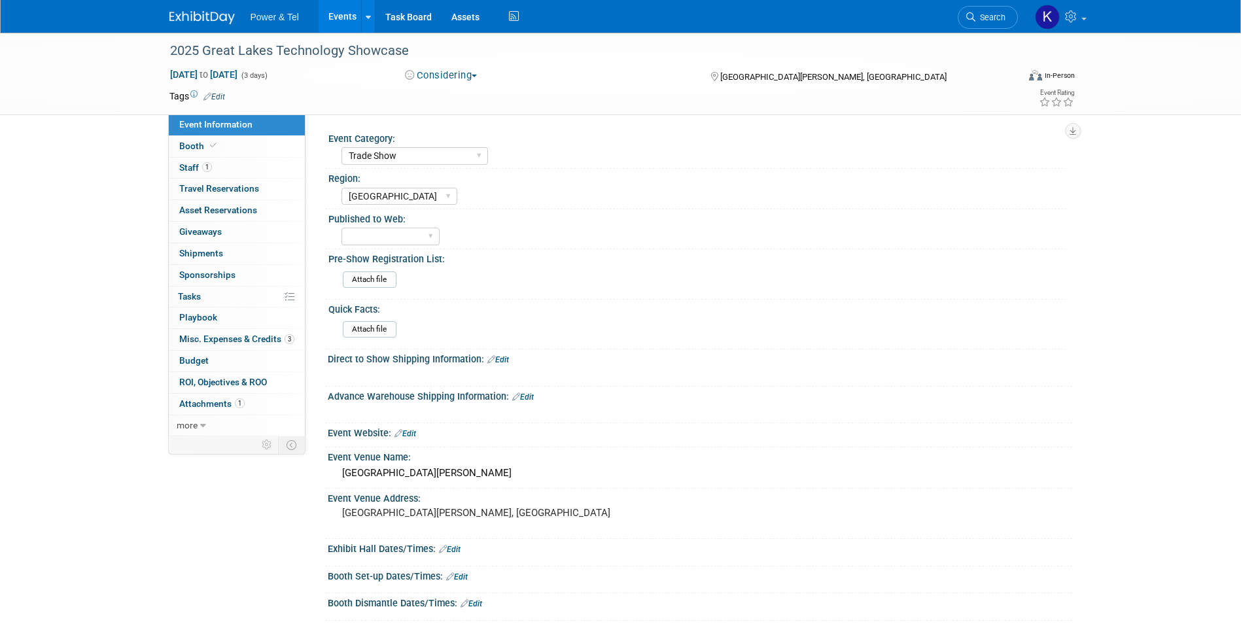
select select "Trade Show"
select select "[GEOGRAPHIC_DATA]"
click at [192, 169] on span "Staff 1" at bounding box center [195, 167] width 33 height 10
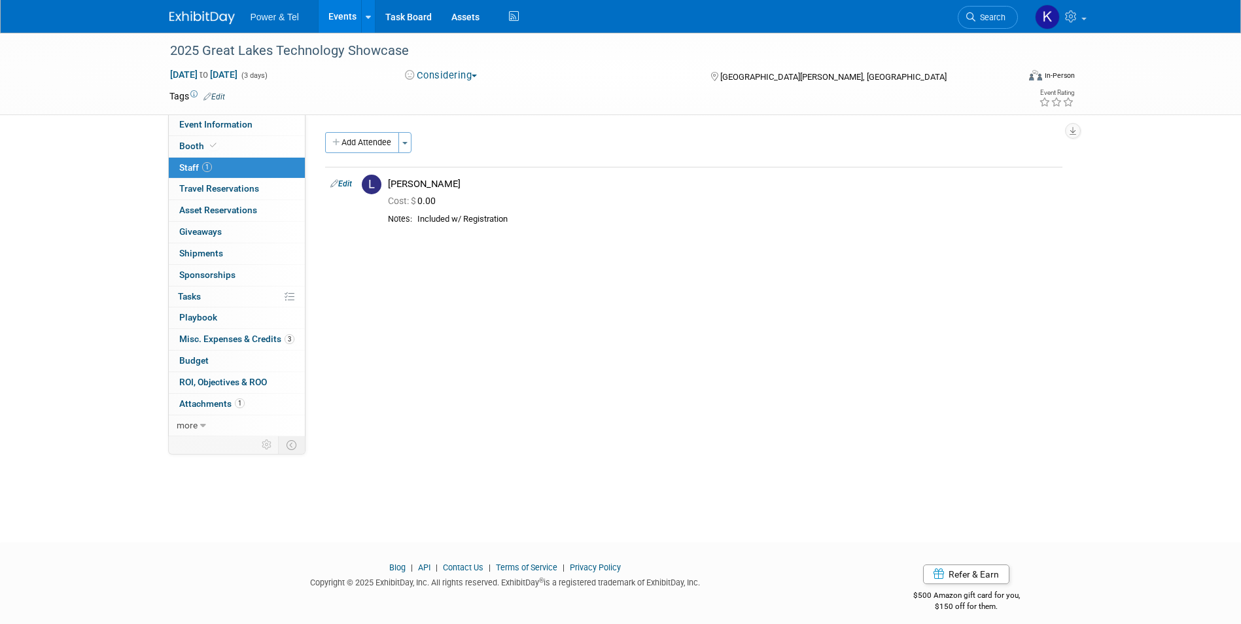
click at [209, 20] on img at bounding box center [201, 17] width 65 height 13
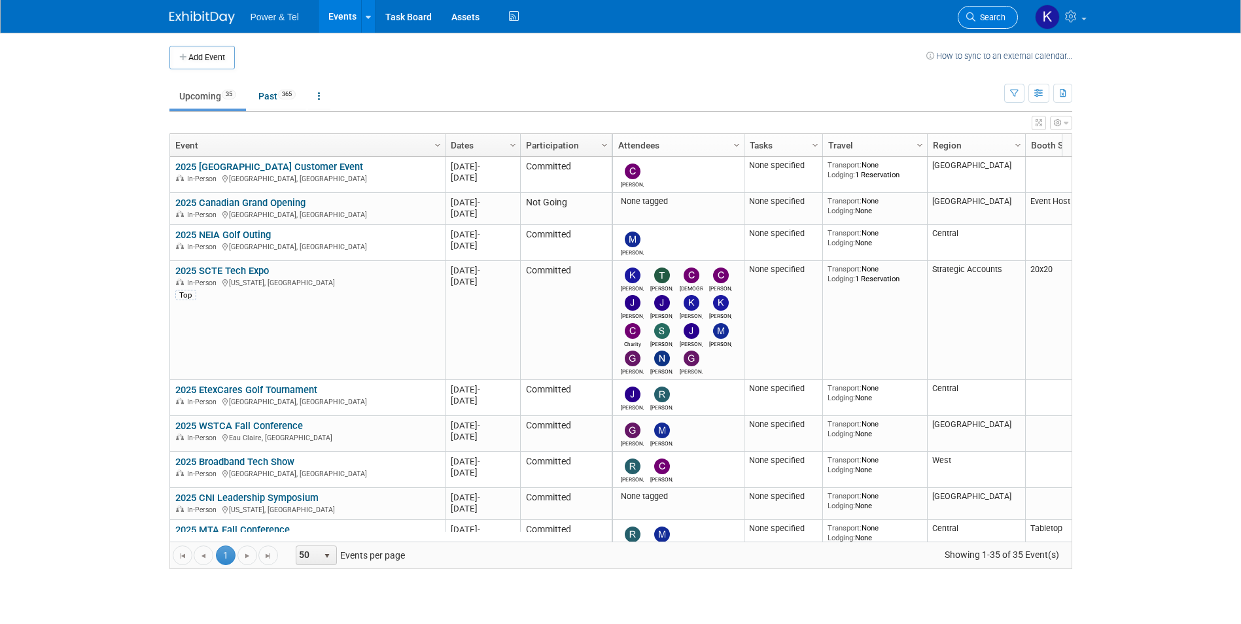
click at [994, 13] on span "Search" at bounding box center [990, 17] width 30 height 10
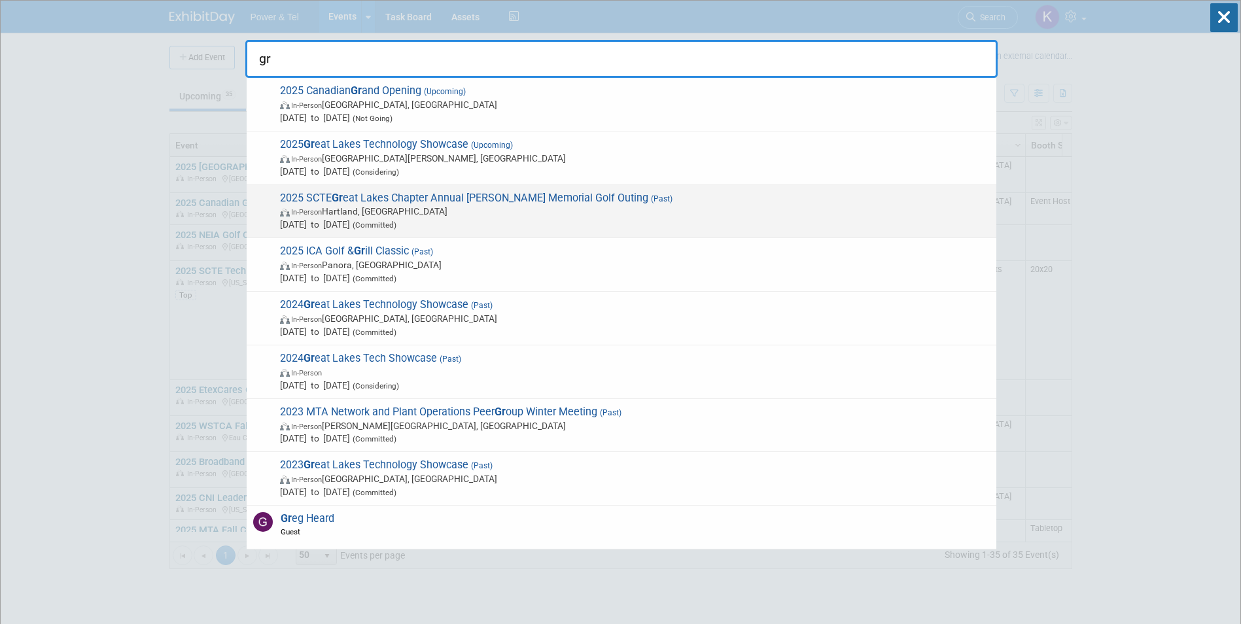
type input "gr"
click at [428, 193] on span "2025 SCTE Gr eat Lakes Chapter Annual Steve Timcoe Memorial Golf Outing (Past) …" at bounding box center [633, 212] width 714 height 40
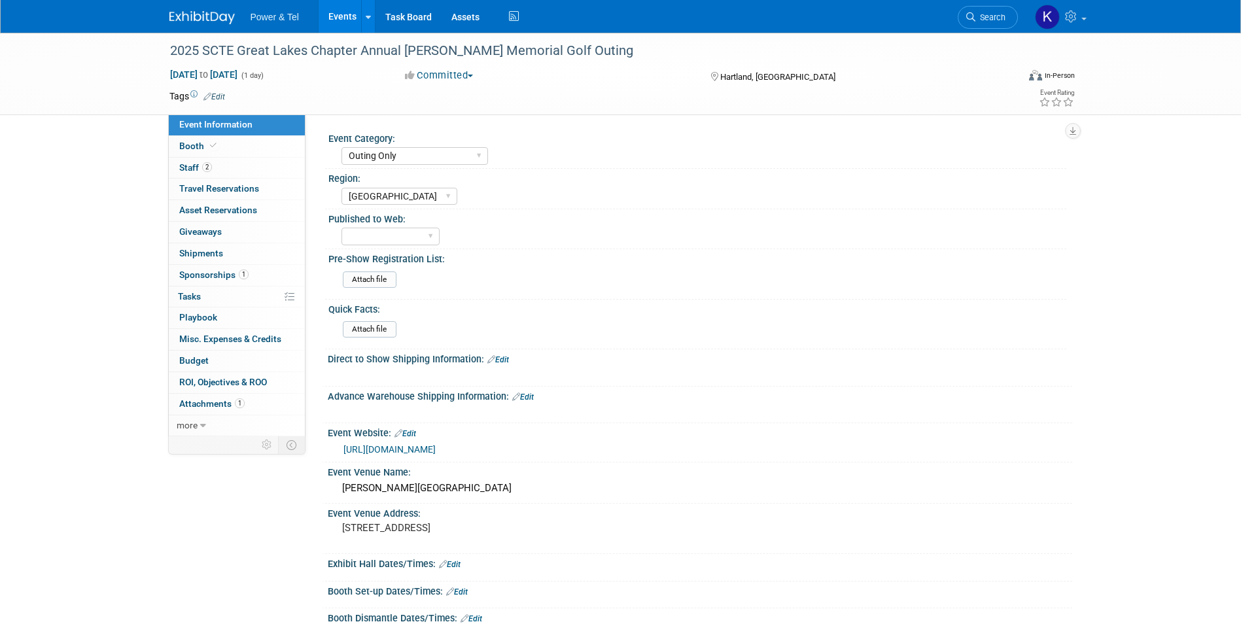
select select "Outing Only"
select select "[GEOGRAPHIC_DATA]"
click at [182, 165] on span "Staff 2" at bounding box center [195, 167] width 33 height 10
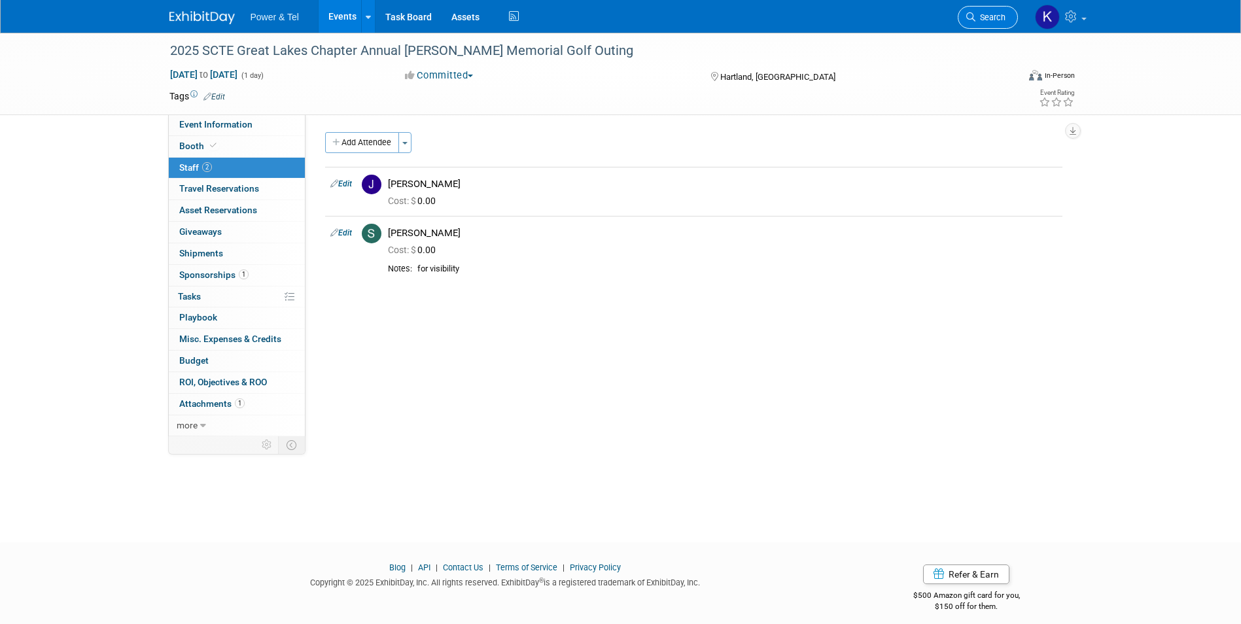
click at [977, 8] on link "Search" at bounding box center [988, 17] width 60 height 23
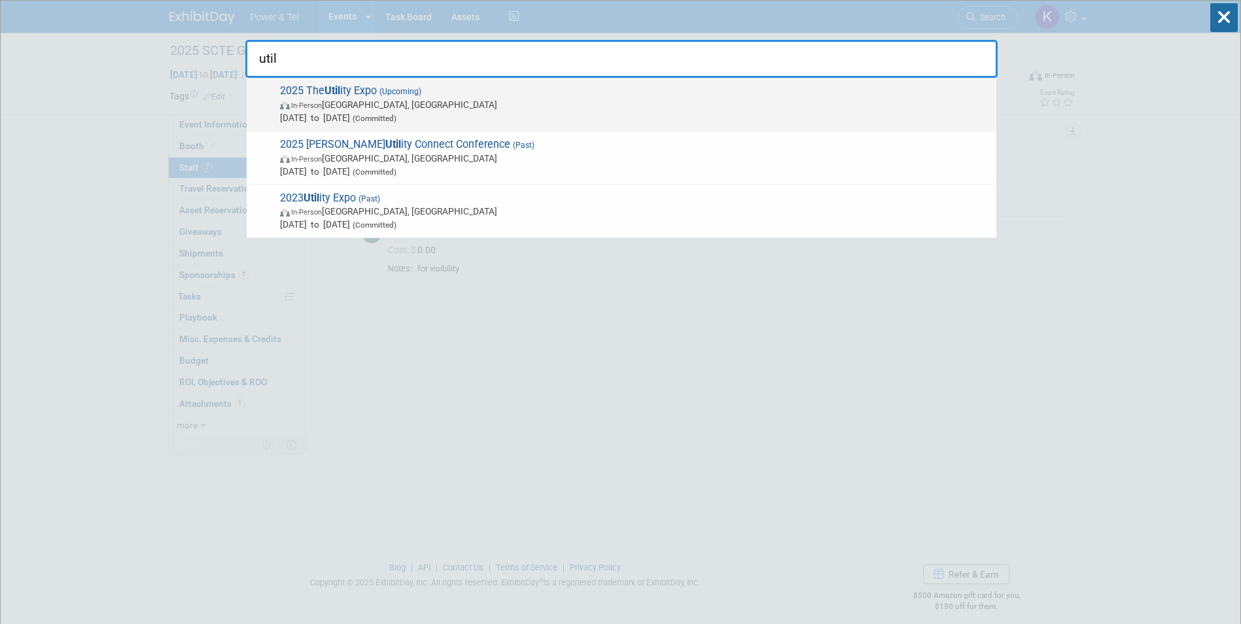
type input "util"
click at [317, 92] on span "2025 The Util ity Expo (Upcoming) In-Person Louisville, KY Oct 7, 2025 to Oct 9…" at bounding box center [633, 104] width 714 height 40
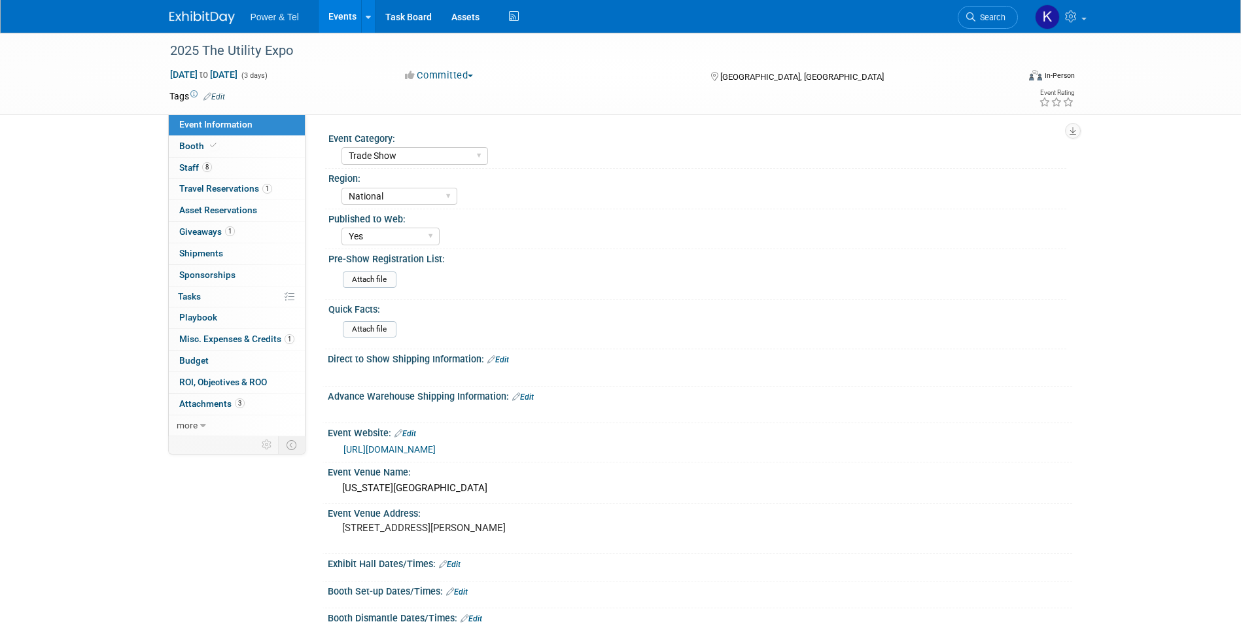
select select "Trade Show"
select select "National"
select select "Yes"
click at [207, 233] on span "Giveaways 1" at bounding box center [207, 231] width 56 height 10
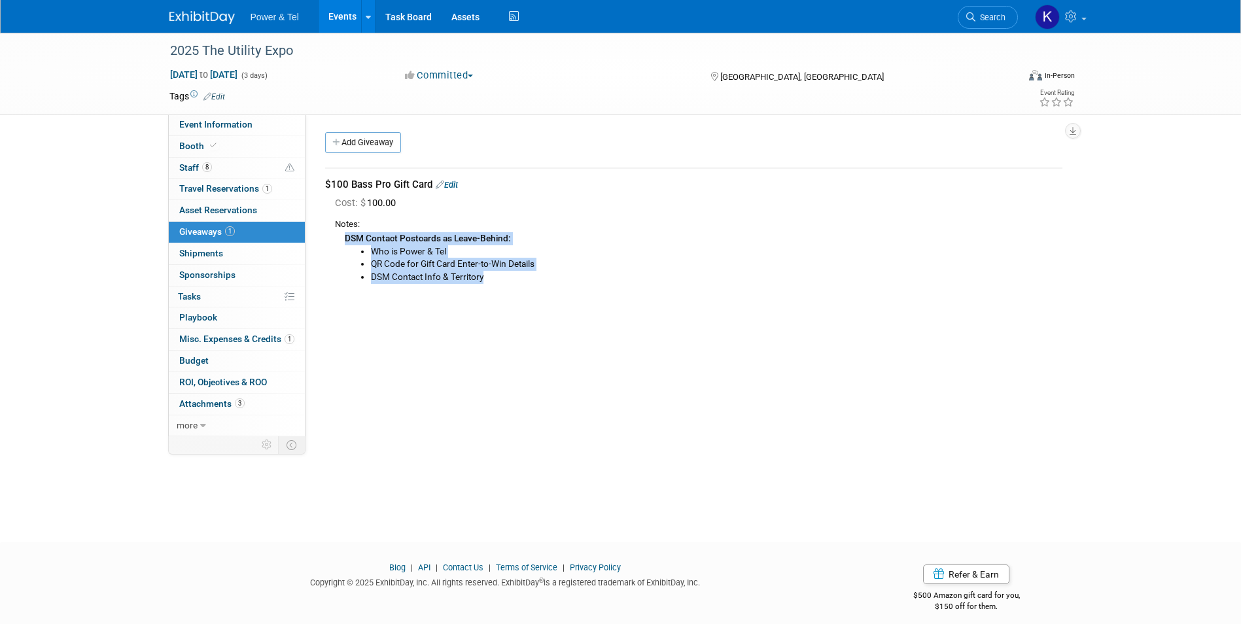
drag, startPoint x: 503, startPoint y: 284, endPoint x: 336, endPoint y: 241, distance: 172.3
click at [336, 241] on div "Notes: DSM Contact Postcards as Leave-Behind: Who is Power & Tel QR Code for Gi…" at bounding box center [698, 253] width 727 height 82
copy div "DSM Contact Postcards as Leave-Behind: Who is Power & Tel QR Code for Gift Card…"
drag, startPoint x: 493, startPoint y: 371, endPoint x: 474, endPoint y: 278, distance: 94.8
click at [493, 366] on div "Event Category: Trade Show P&T Hosted Event Export/[GEOGRAPHIC_DATA] Outing Onl…" at bounding box center [688, 275] width 767 height 322
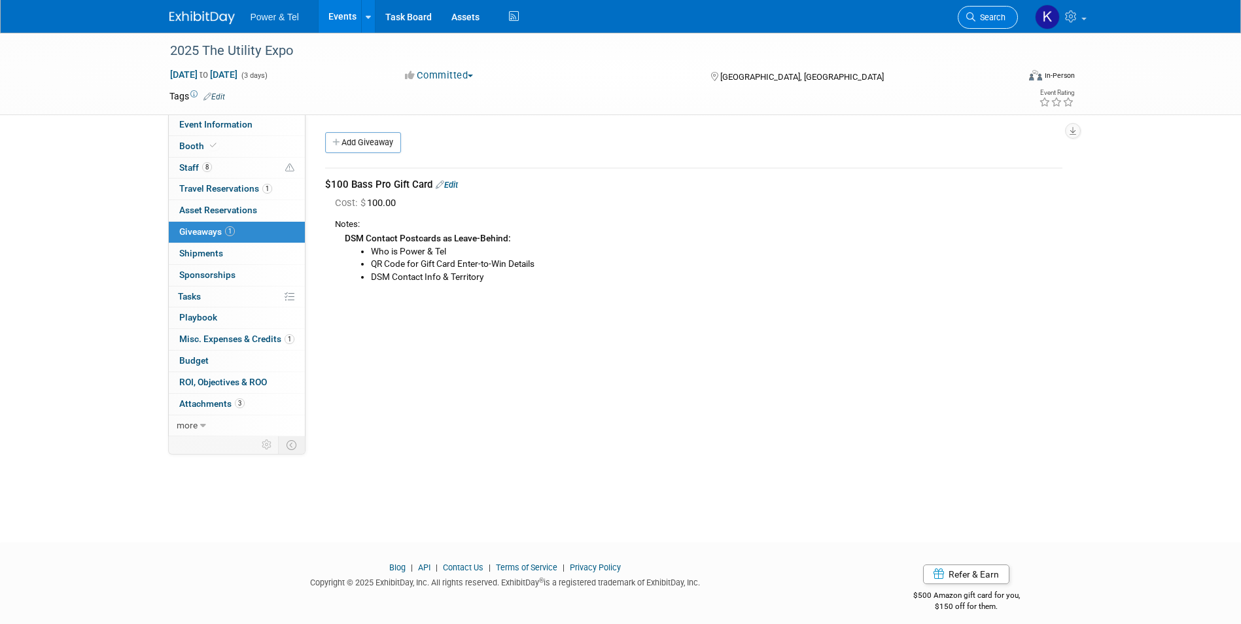
click at [1004, 16] on span "Search" at bounding box center [990, 17] width 30 height 10
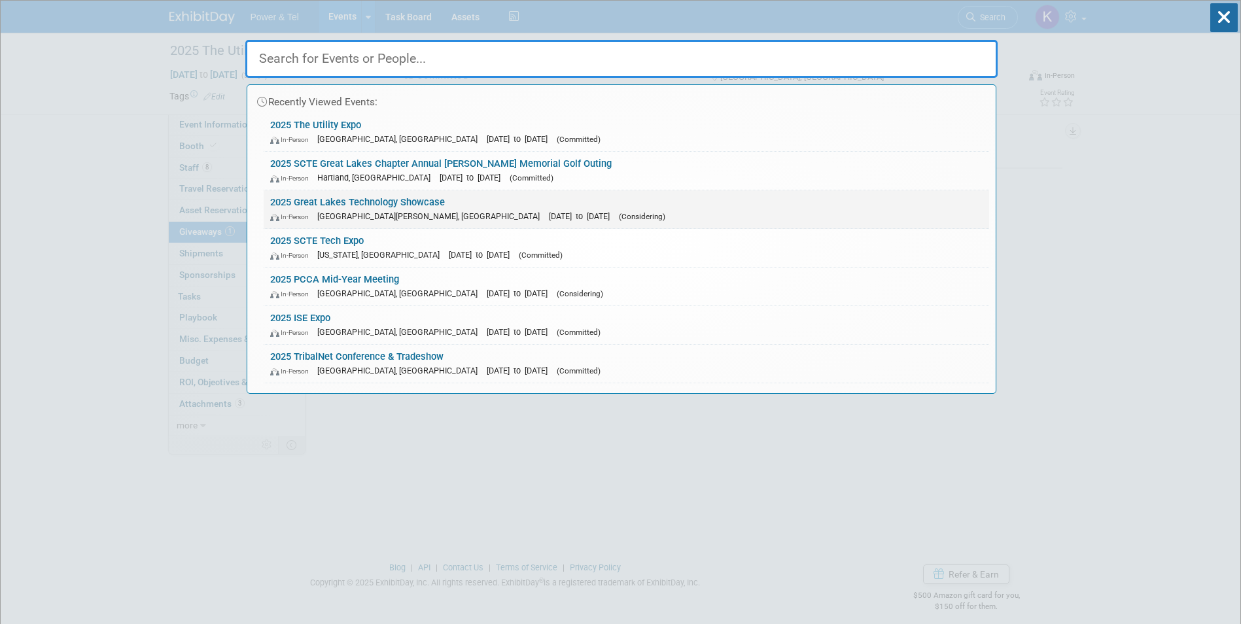
click at [413, 199] on link "2025 Great Lakes Technology Showcase In-Person [GEOGRAPHIC_DATA][PERSON_NAME], …" at bounding box center [626, 209] width 725 height 38
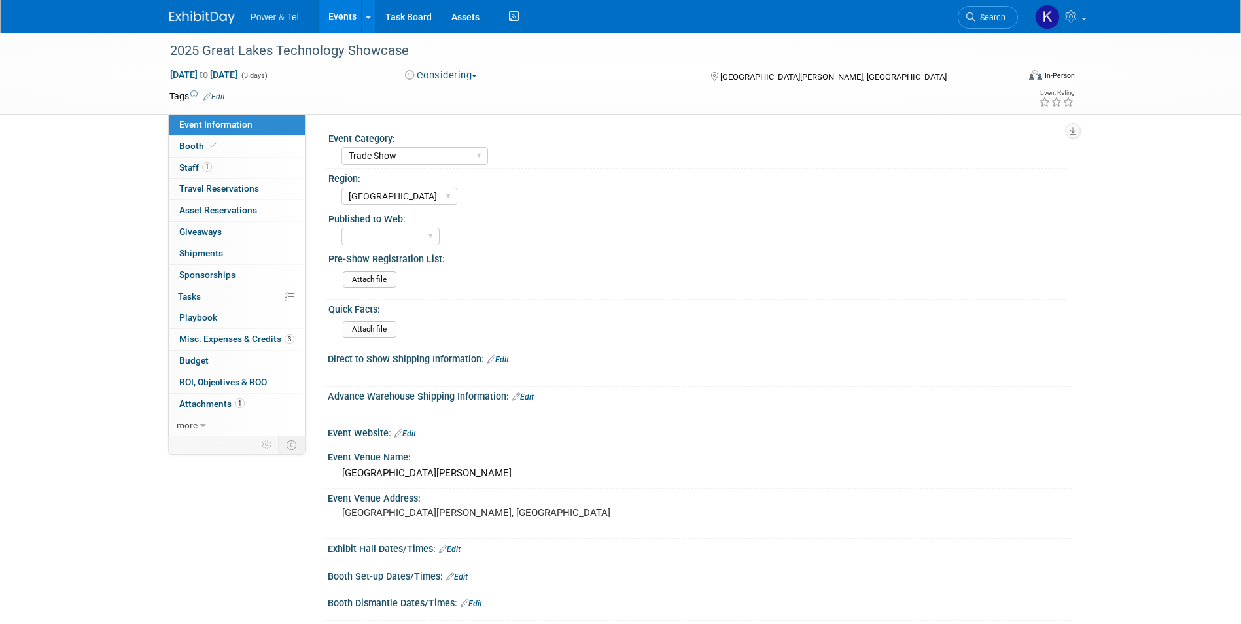
select select "Trade Show"
select select "[GEOGRAPHIC_DATA]"
click at [201, 235] on span "Giveaways 0" at bounding box center [200, 231] width 43 height 10
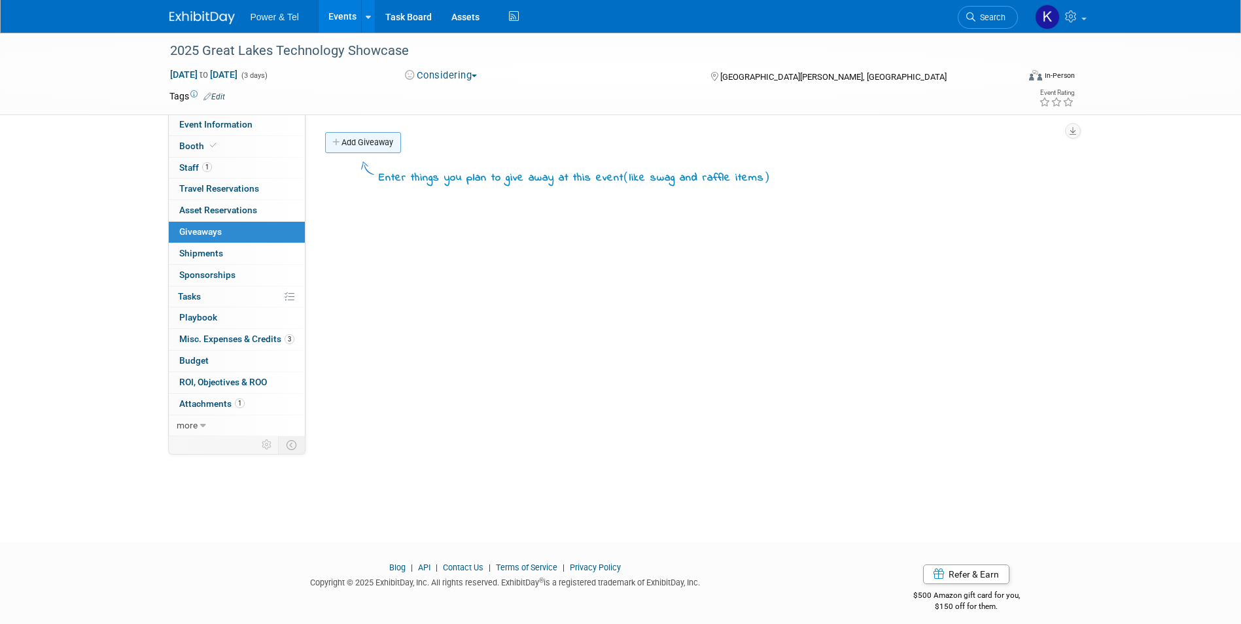
click at [349, 139] on link "Add Giveaway" at bounding box center [363, 142] width 76 height 21
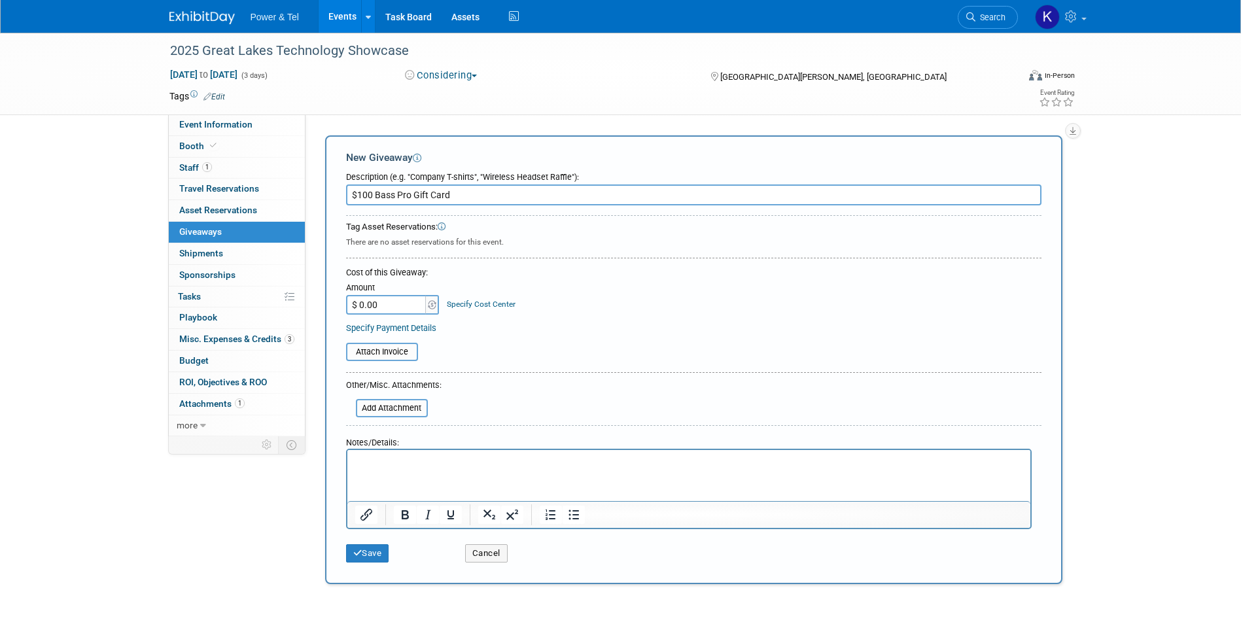
type input "$100 Bass Pro Gift Card"
click at [394, 307] on input "$ 0.00" at bounding box center [387, 305] width 82 height 20
type input "$ 100.00"
click at [404, 465] on p "Rich Text Area. Press ALT-0 for help." at bounding box center [689, 461] width 668 height 13
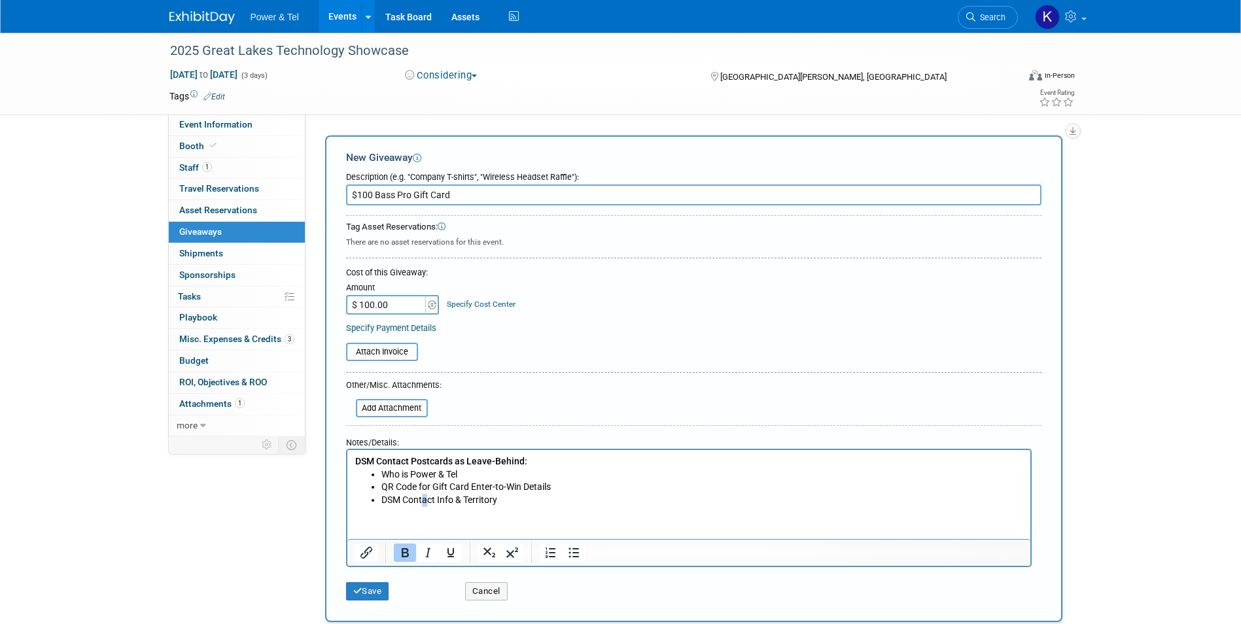
click at [423, 506] on html "DSM Contact Postcards as Leave-Behind: Who is Power & Tel QR Code for Gift Card…" at bounding box center [688, 478] width 683 height 56
click at [451, 506] on html "DSM Contact Postcards as Leave-Behind: Who is Power & Tel QR Code for Gift Card…" at bounding box center [688, 478] width 683 height 56
click at [597, 497] on li "DSM Contact Info & Territory" at bounding box center [702, 500] width 642 height 13
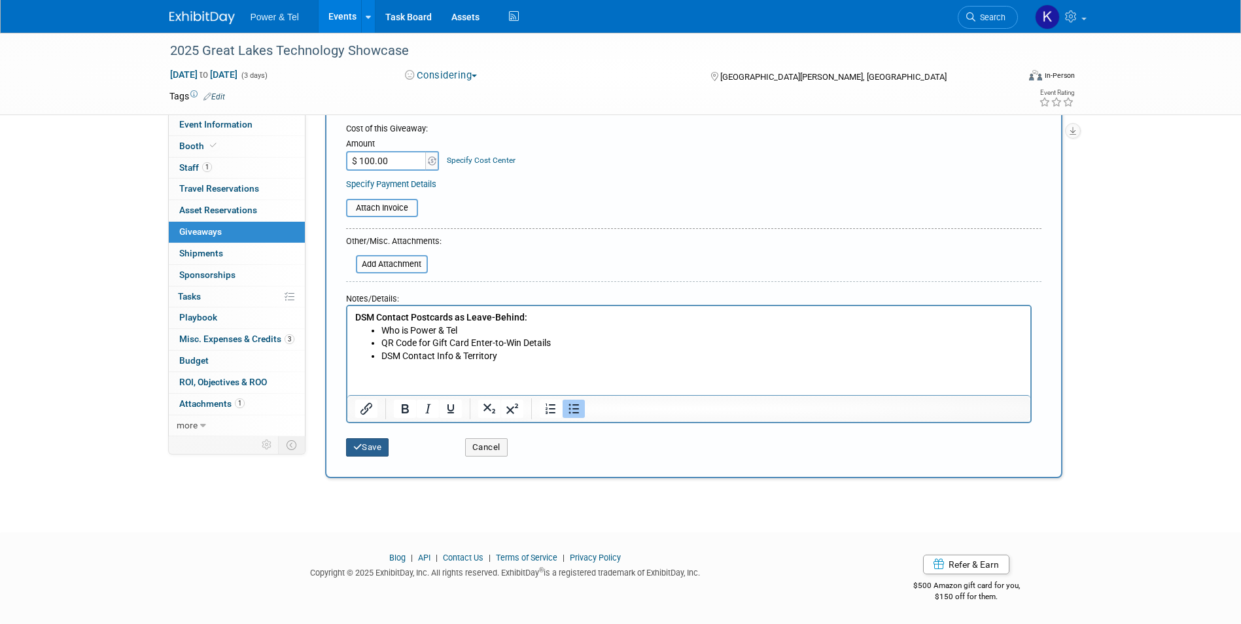
click at [372, 453] on button "Save" at bounding box center [367, 447] width 43 height 18
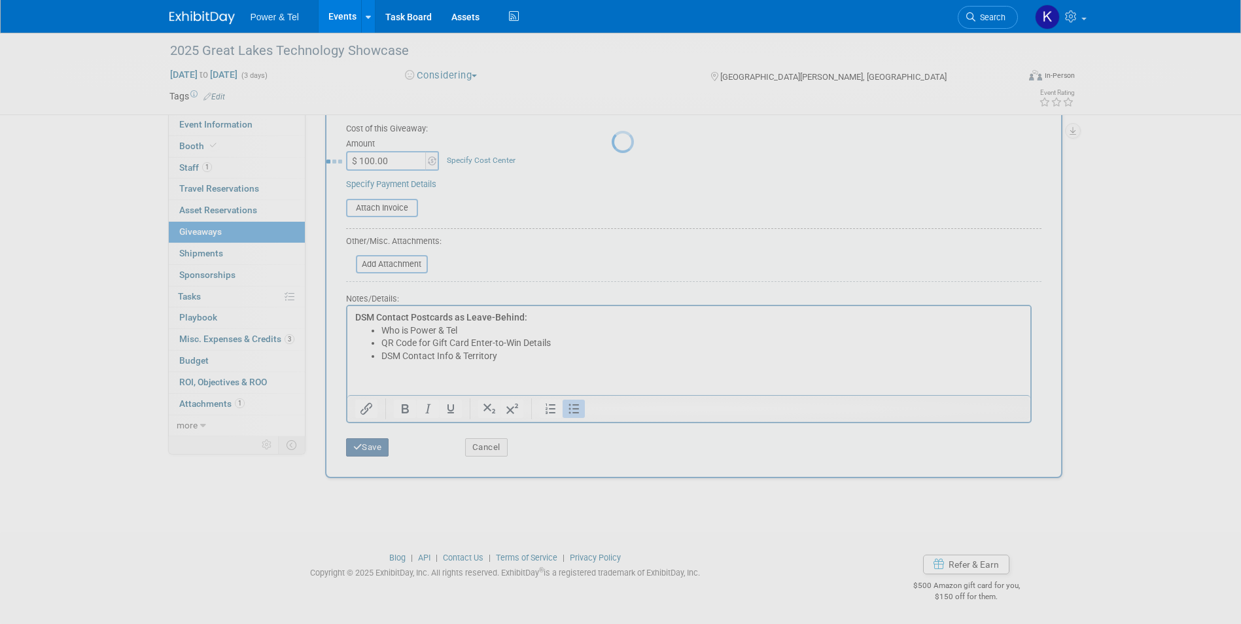
scroll to position [10, 0]
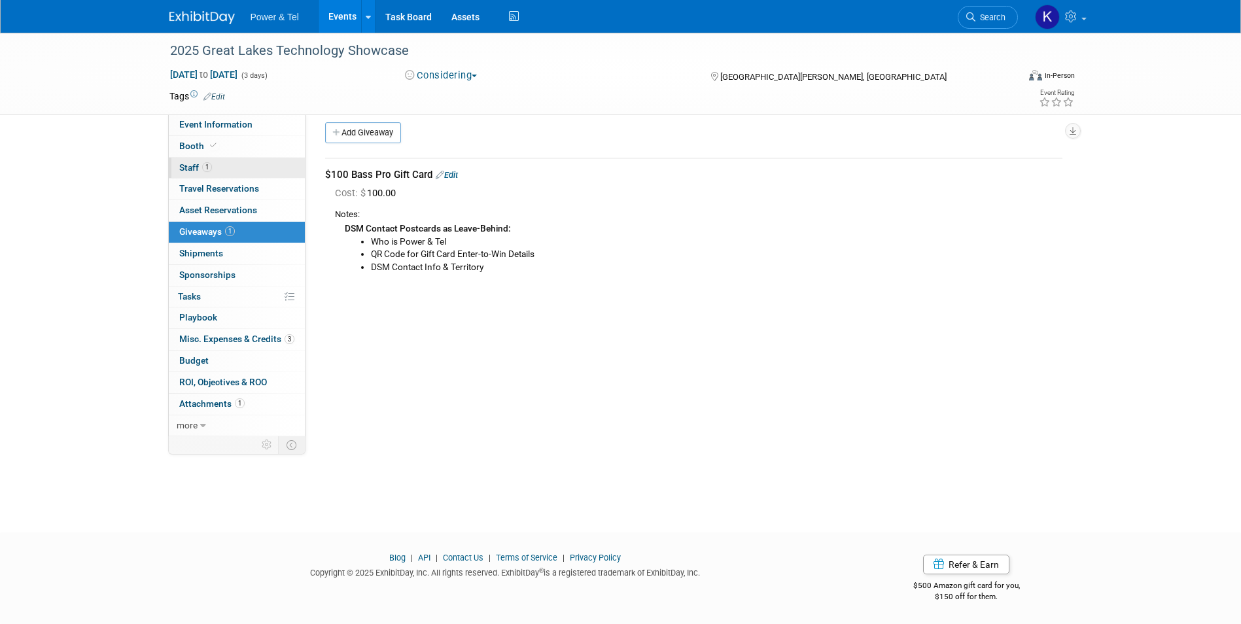
click at [192, 163] on span "Staff 1" at bounding box center [195, 167] width 33 height 10
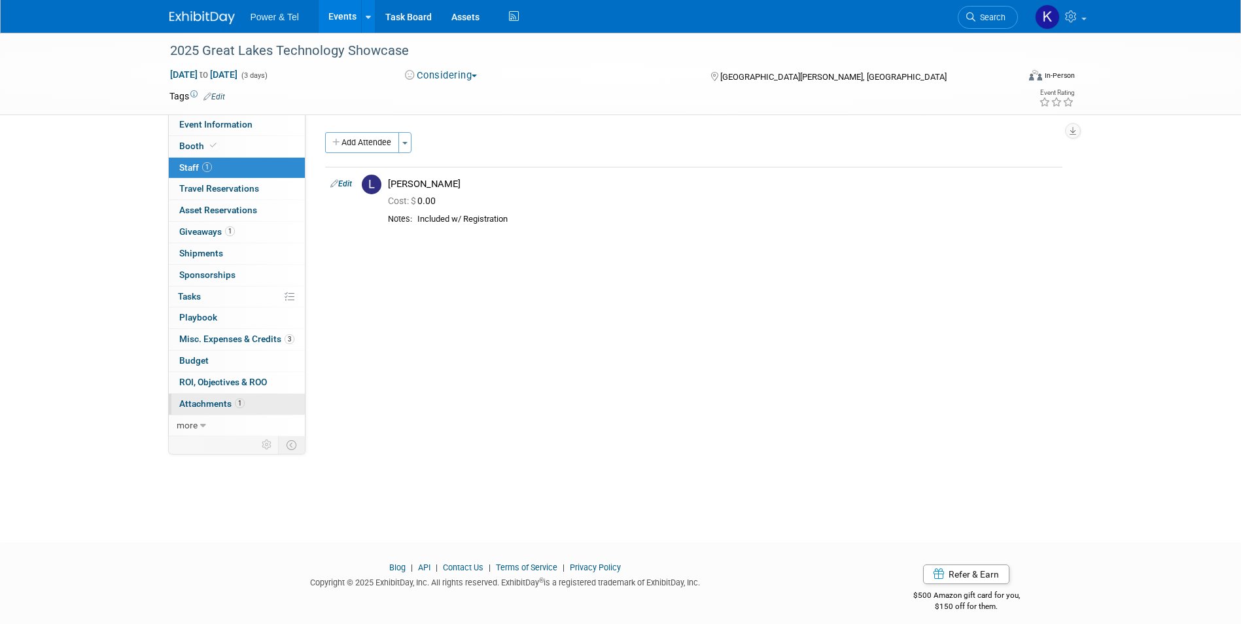
click at [208, 407] on span "Attachments 1" at bounding box center [211, 403] width 65 height 10
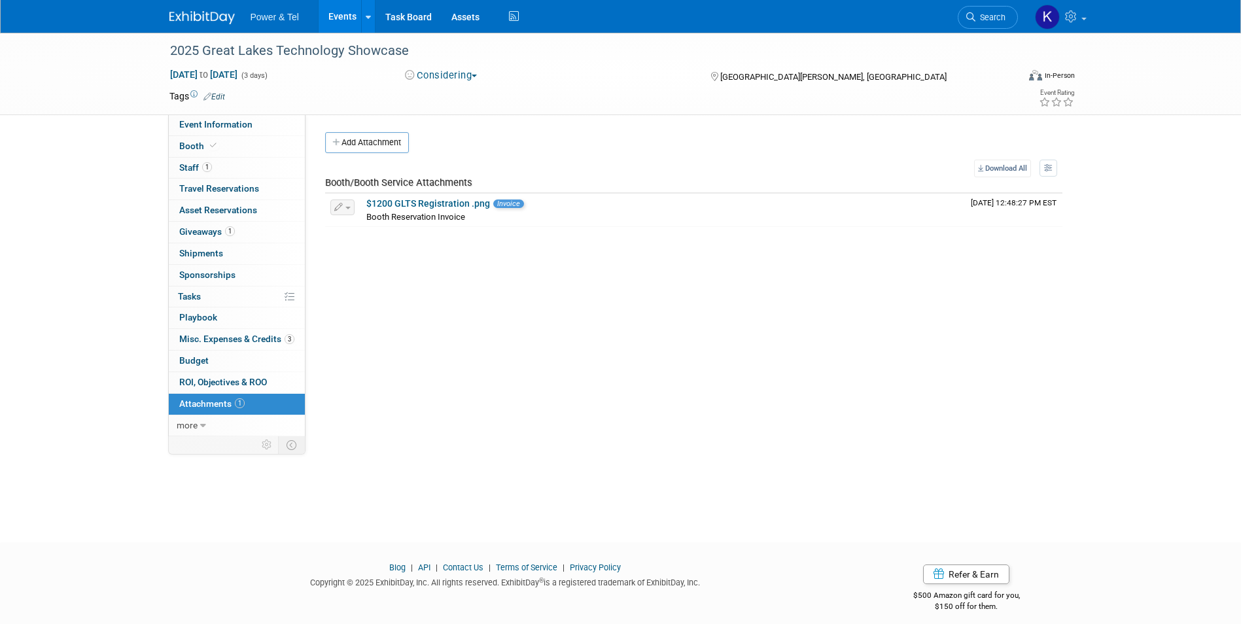
drag, startPoint x: 192, startPoint y: 20, endPoint x: 192, endPoint y: 1, distance: 19.0
click at [192, 21] on img at bounding box center [201, 17] width 65 height 13
